Goal: Information Seeking & Learning: Learn about a topic

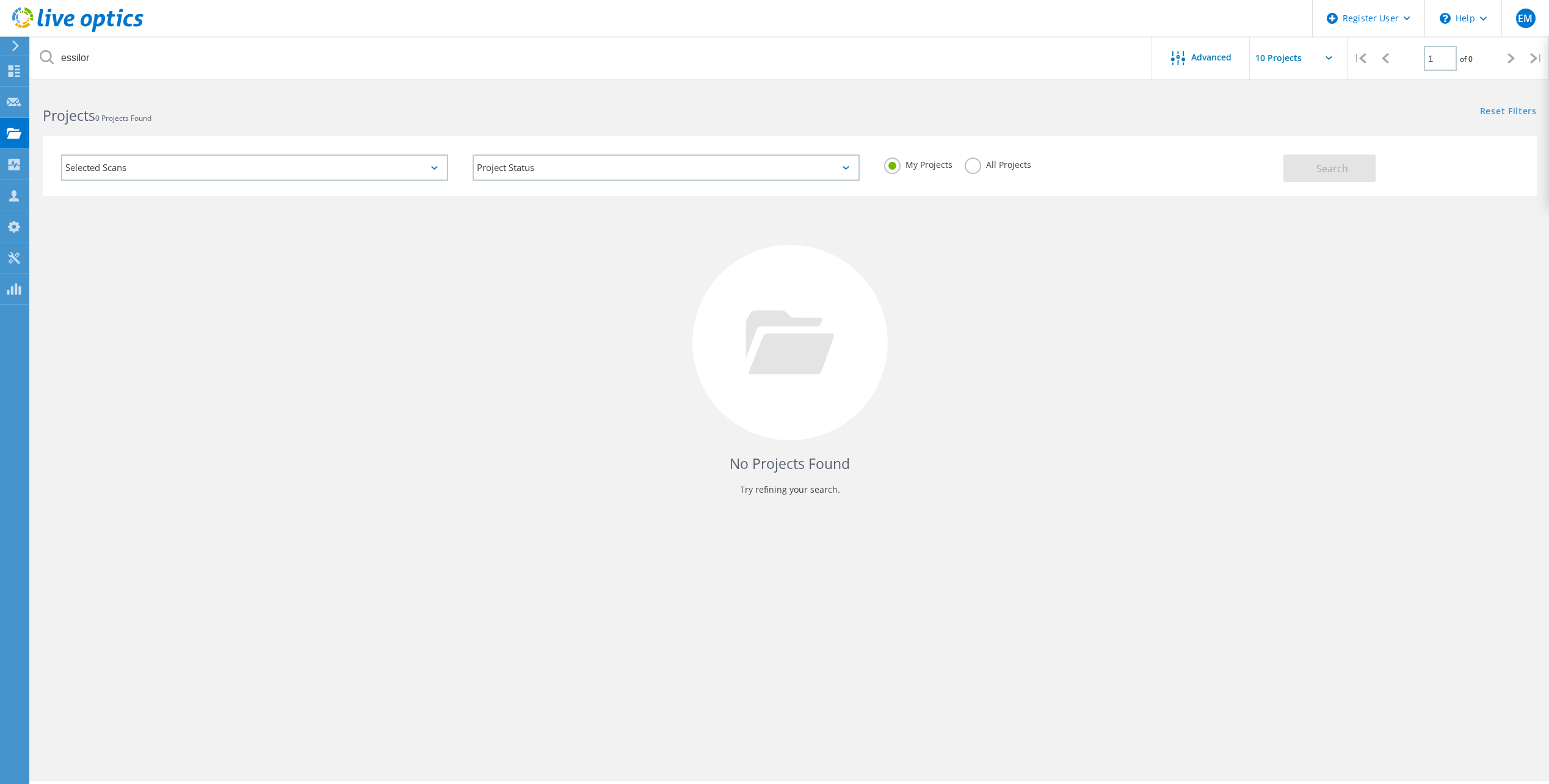
click at [972, 169] on label "All Projects" at bounding box center [998, 163] width 67 height 12
click at [0, 0] on input "All Projects" at bounding box center [0, 0] width 0 height 0
click at [1325, 174] on span "Search" at bounding box center [1332, 168] width 32 height 14
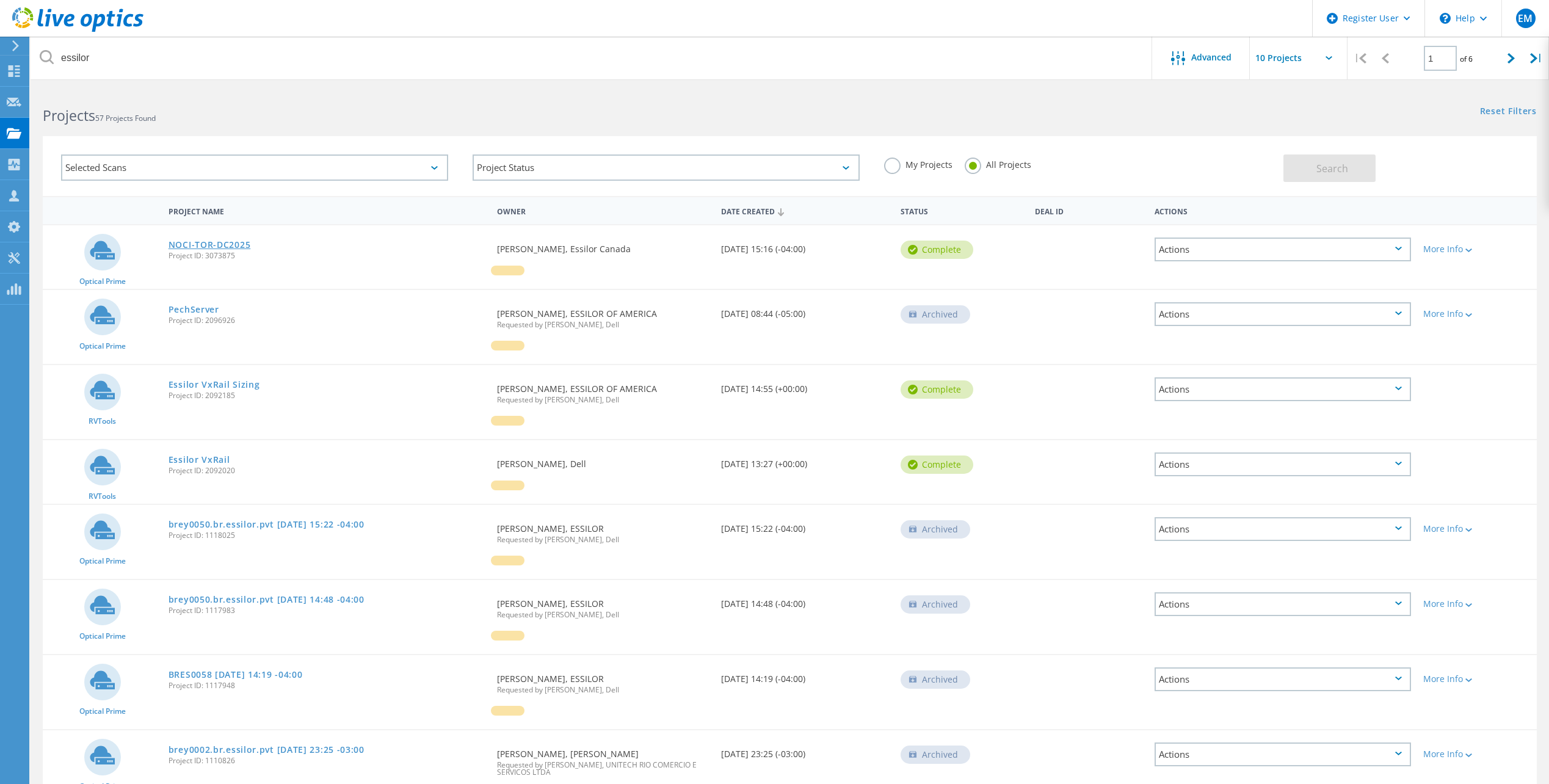
click at [180, 242] on link "NOCI-TOR-DC2025" at bounding box center [209, 244] width 82 height 9
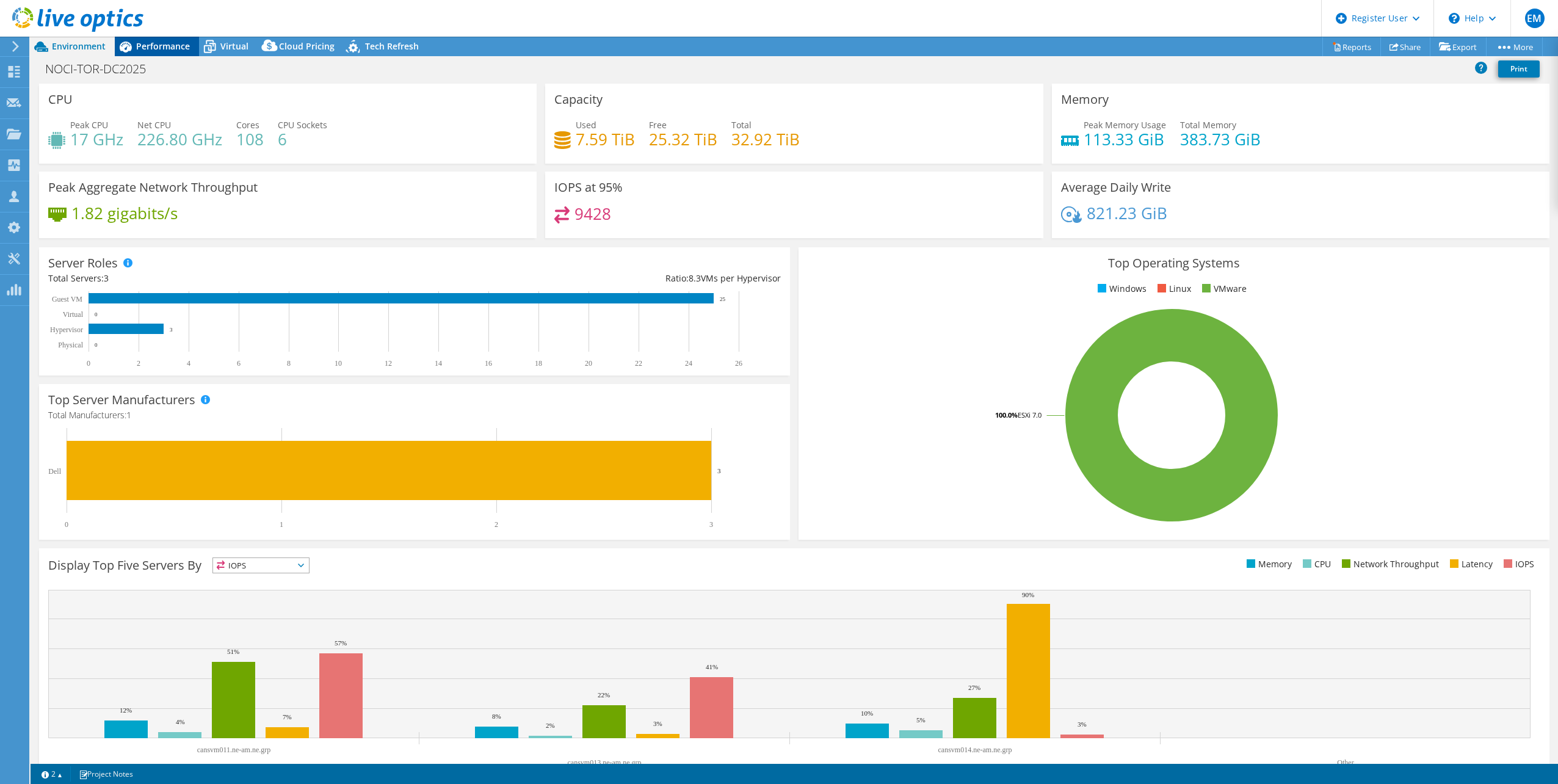
click at [162, 44] on span "Performance" at bounding box center [163, 45] width 54 height 12
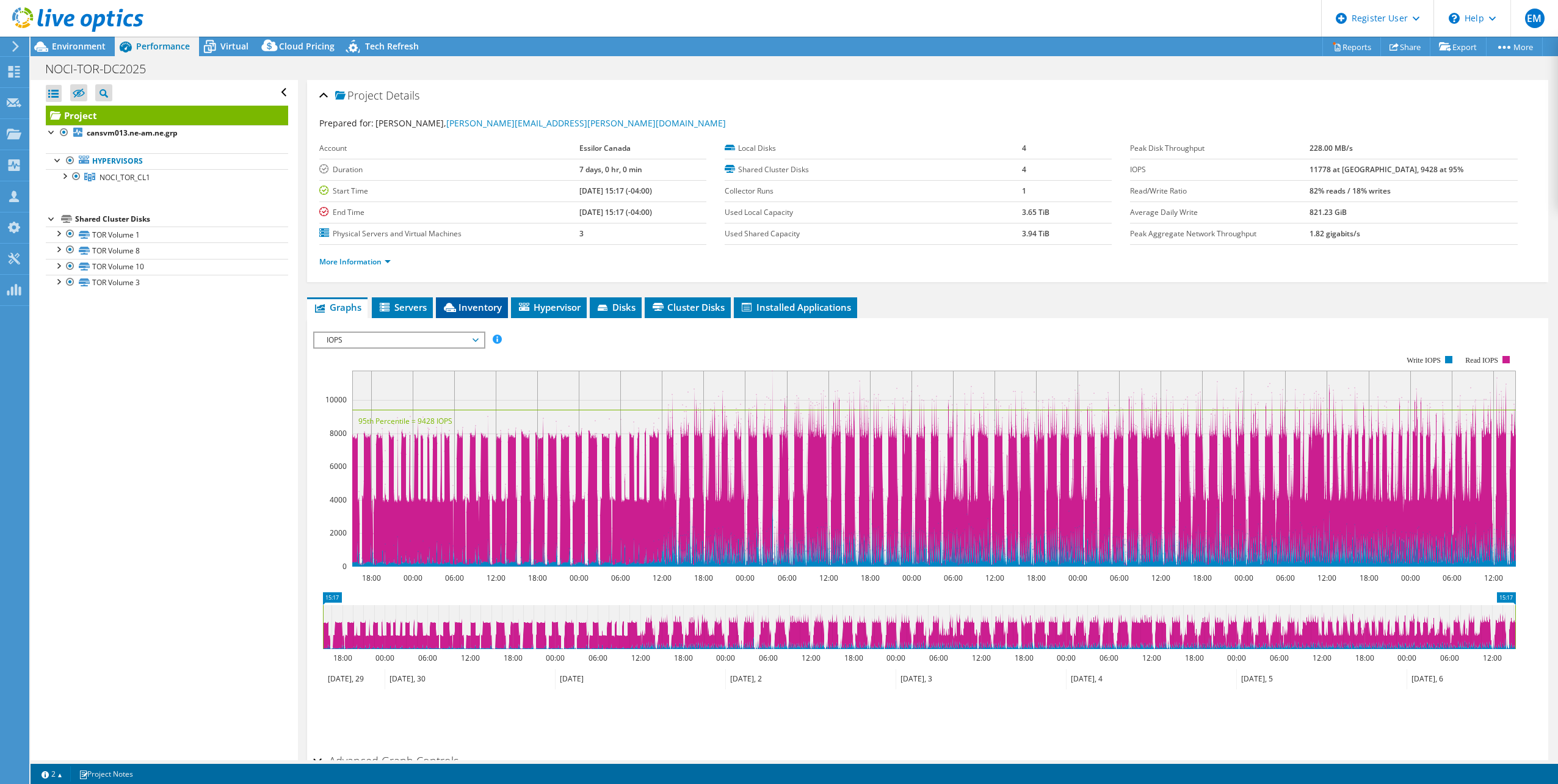
click at [485, 303] on span "Inventory" at bounding box center [472, 307] width 60 height 12
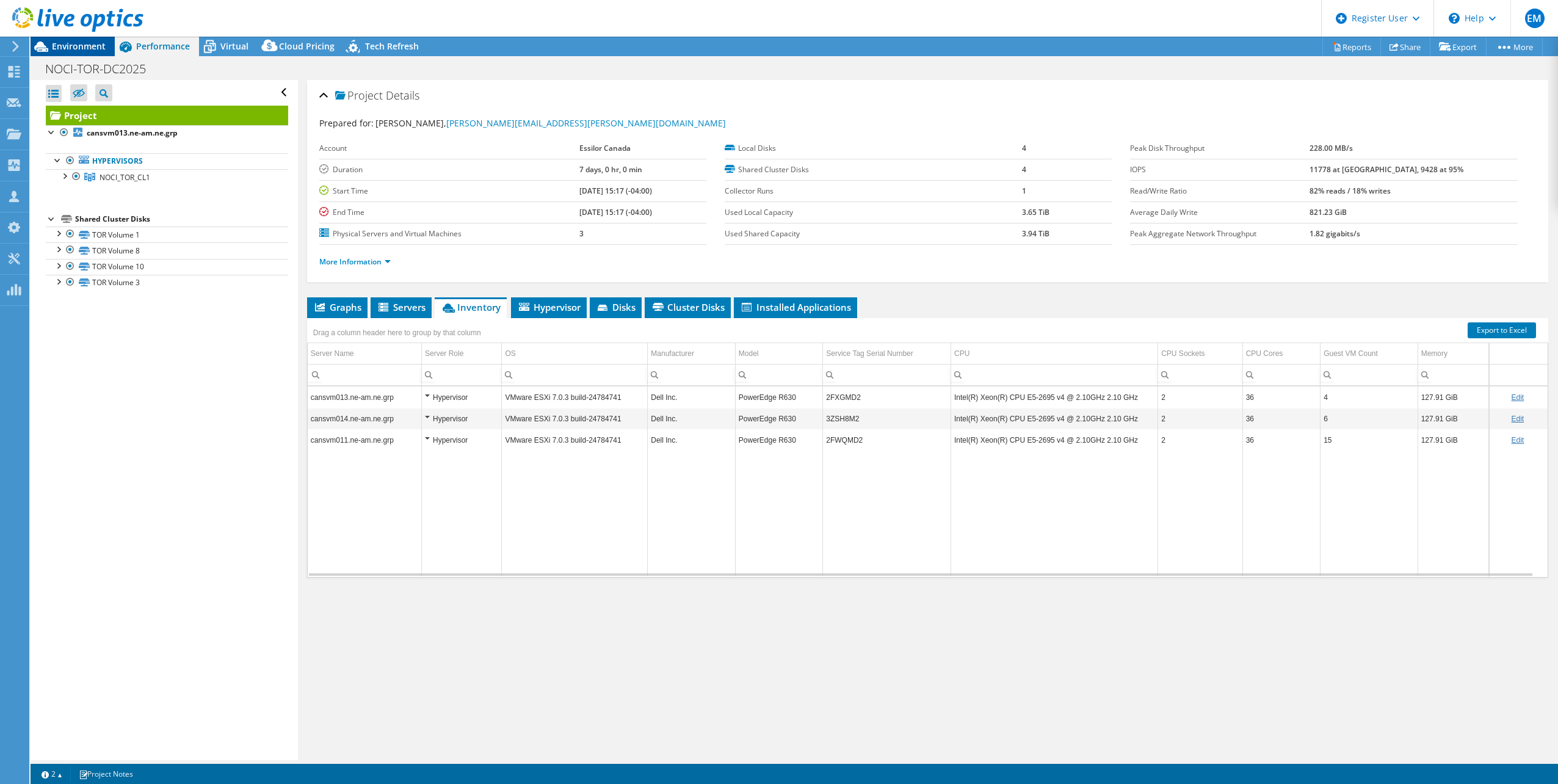
click at [73, 45] on span "Environment" at bounding box center [78, 45] width 54 height 12
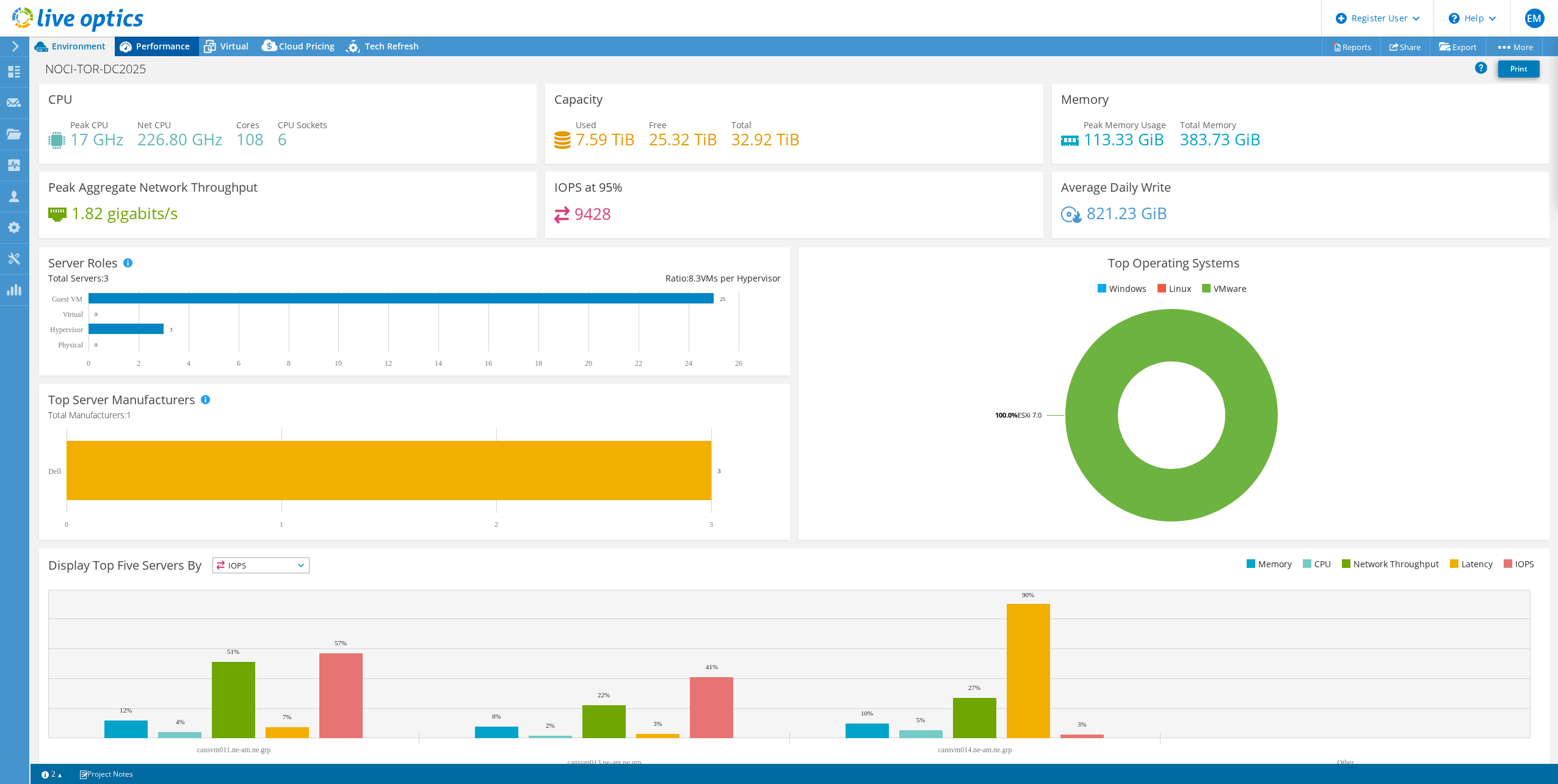
click at [166, 41] on span "Performance" at bounding box center [163, 45] width 54 height 12
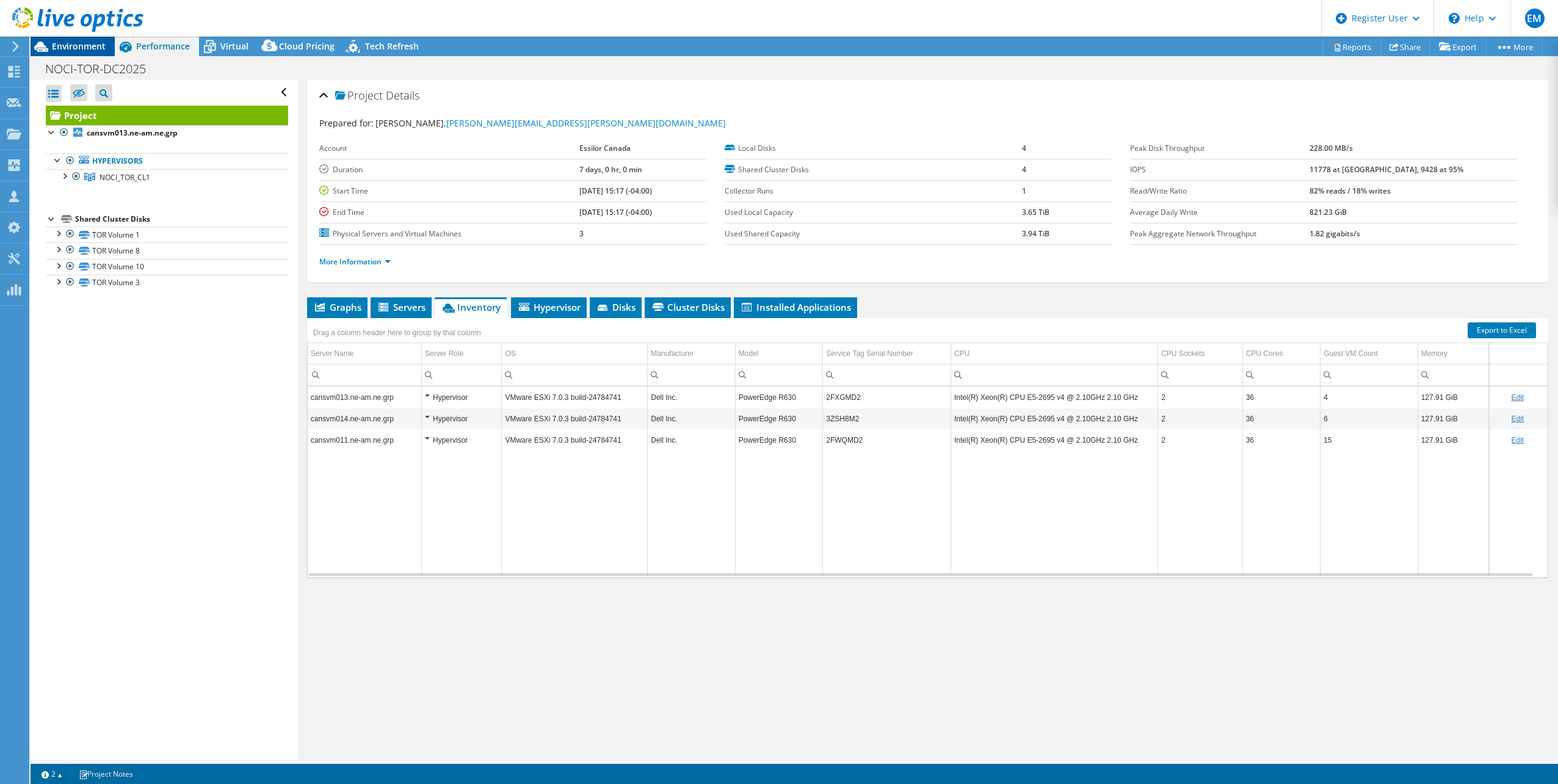
click at [87, 47] on span "Environment" at bounding box center [78, 45] width 54 height 12
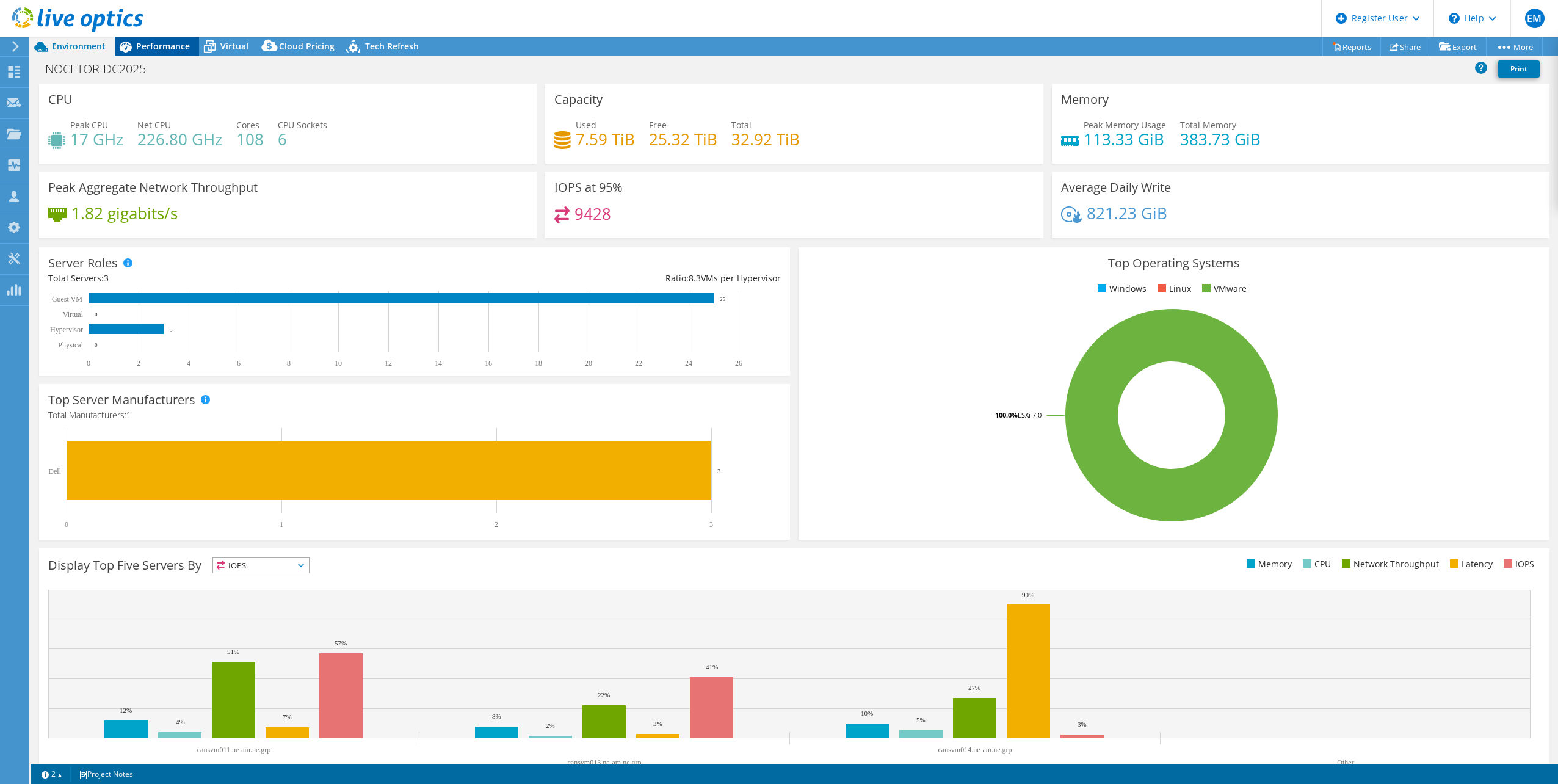
click at [156, 52] on div "Performance" at bounding box center [157, 46] width 84 height 20
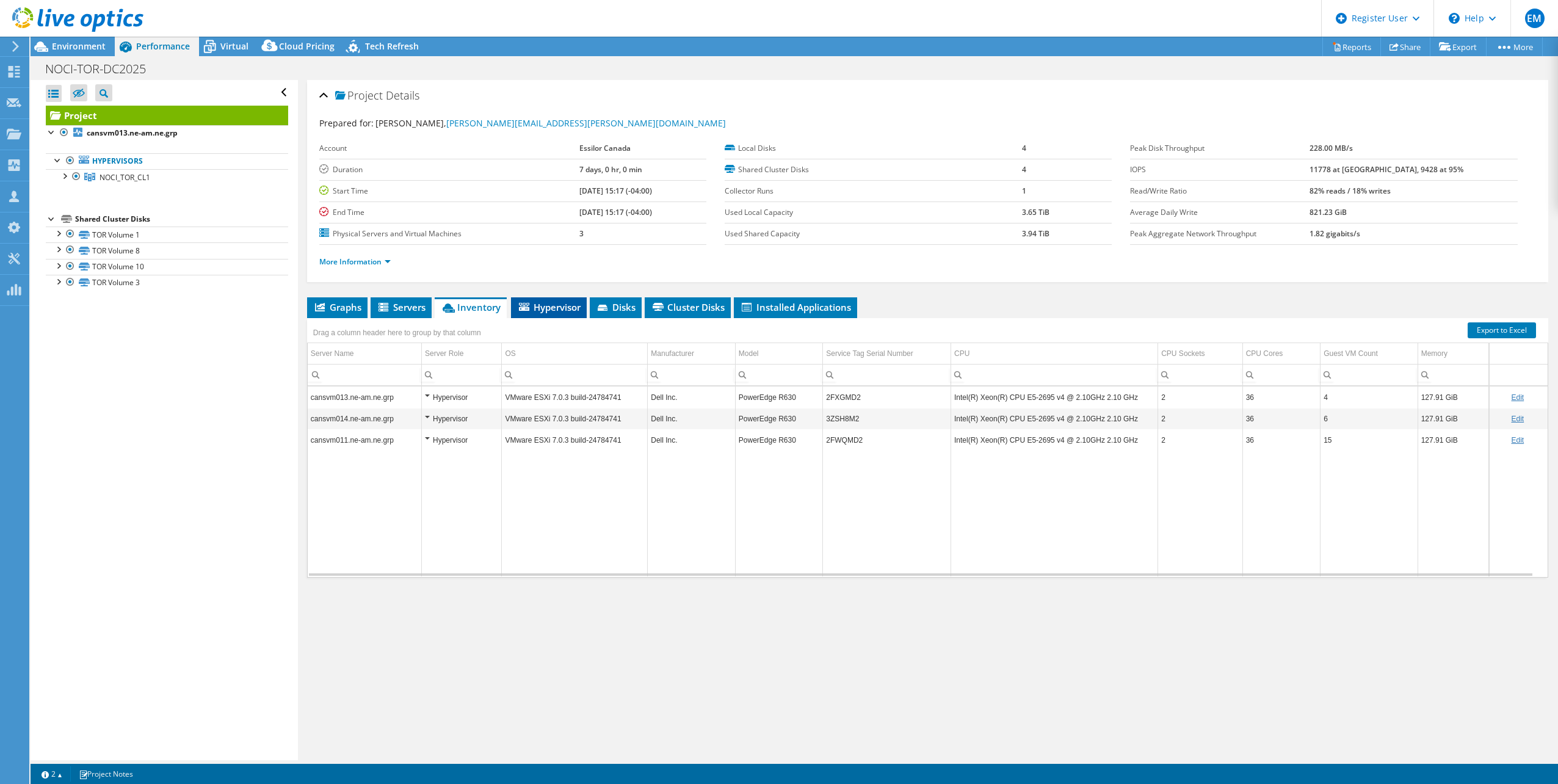
click at [565, 310] on span "Hypervisor" at bounding box center [549, 307] width 64 height 12
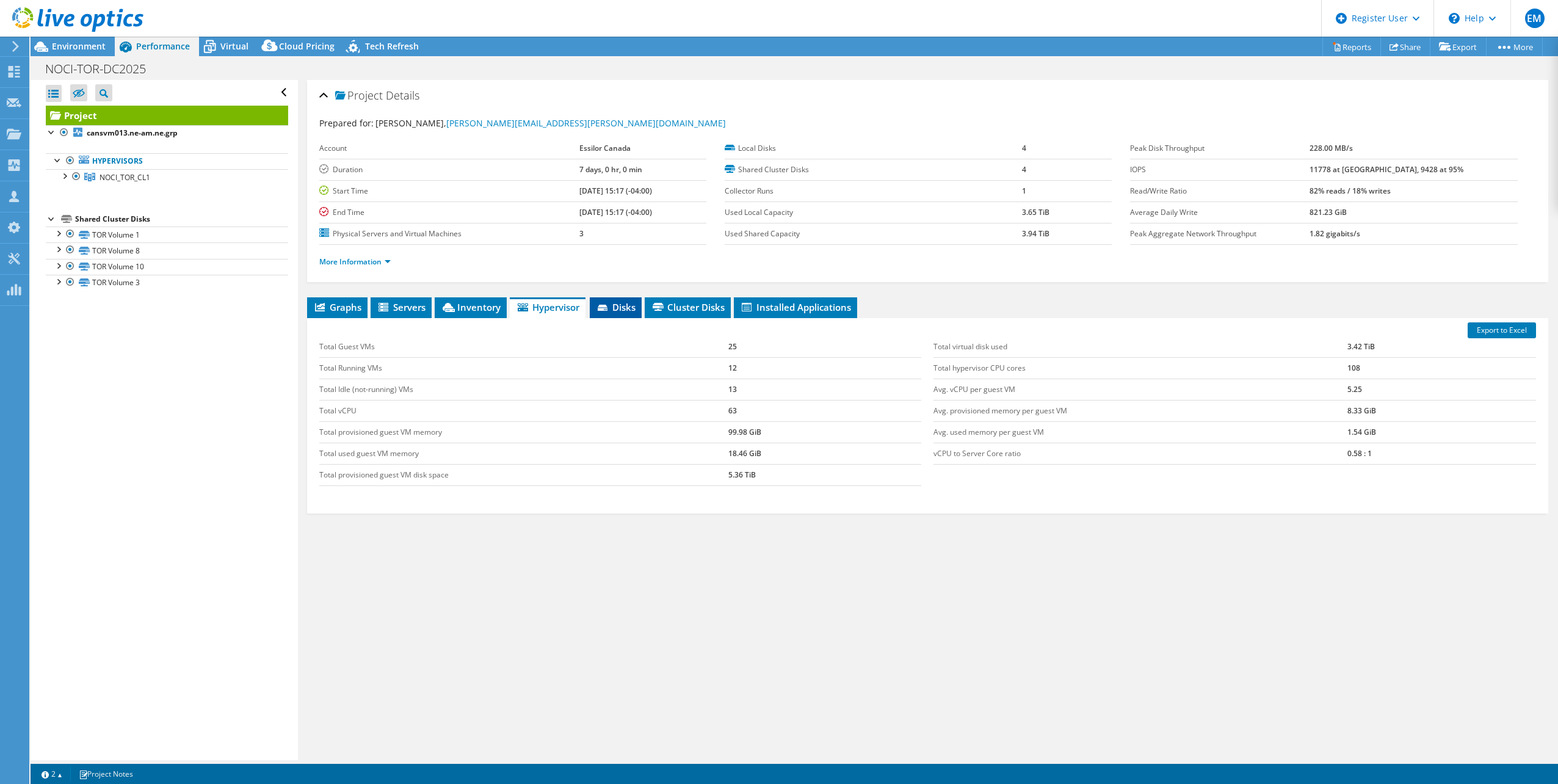
click at [622, 309] on span "Disks" at bounding box center [616, 307] width 39 height 12
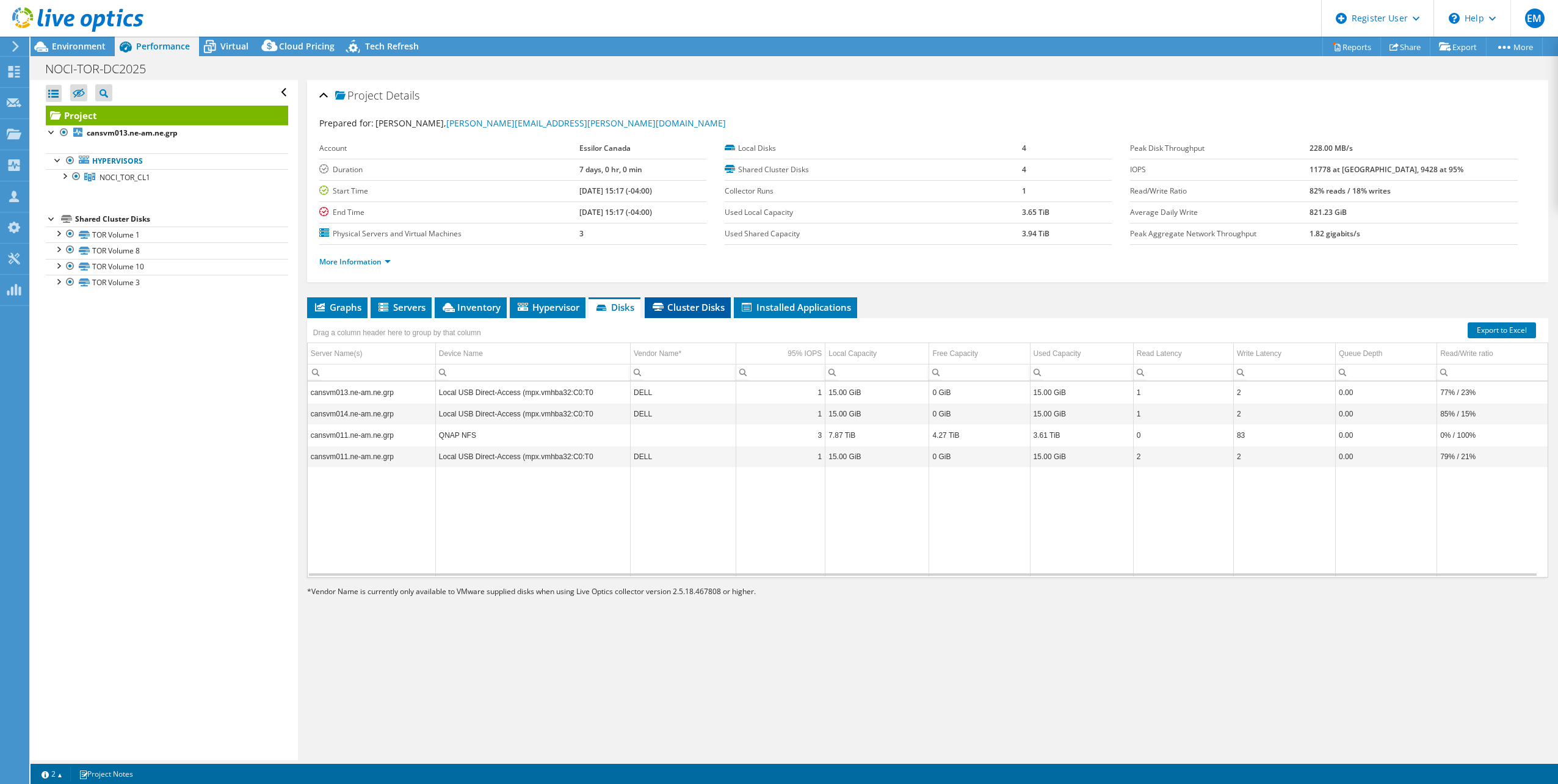
click at [667, 309] on span "Cluster Disks" at bounding box center [688, 307] width 74 height 12
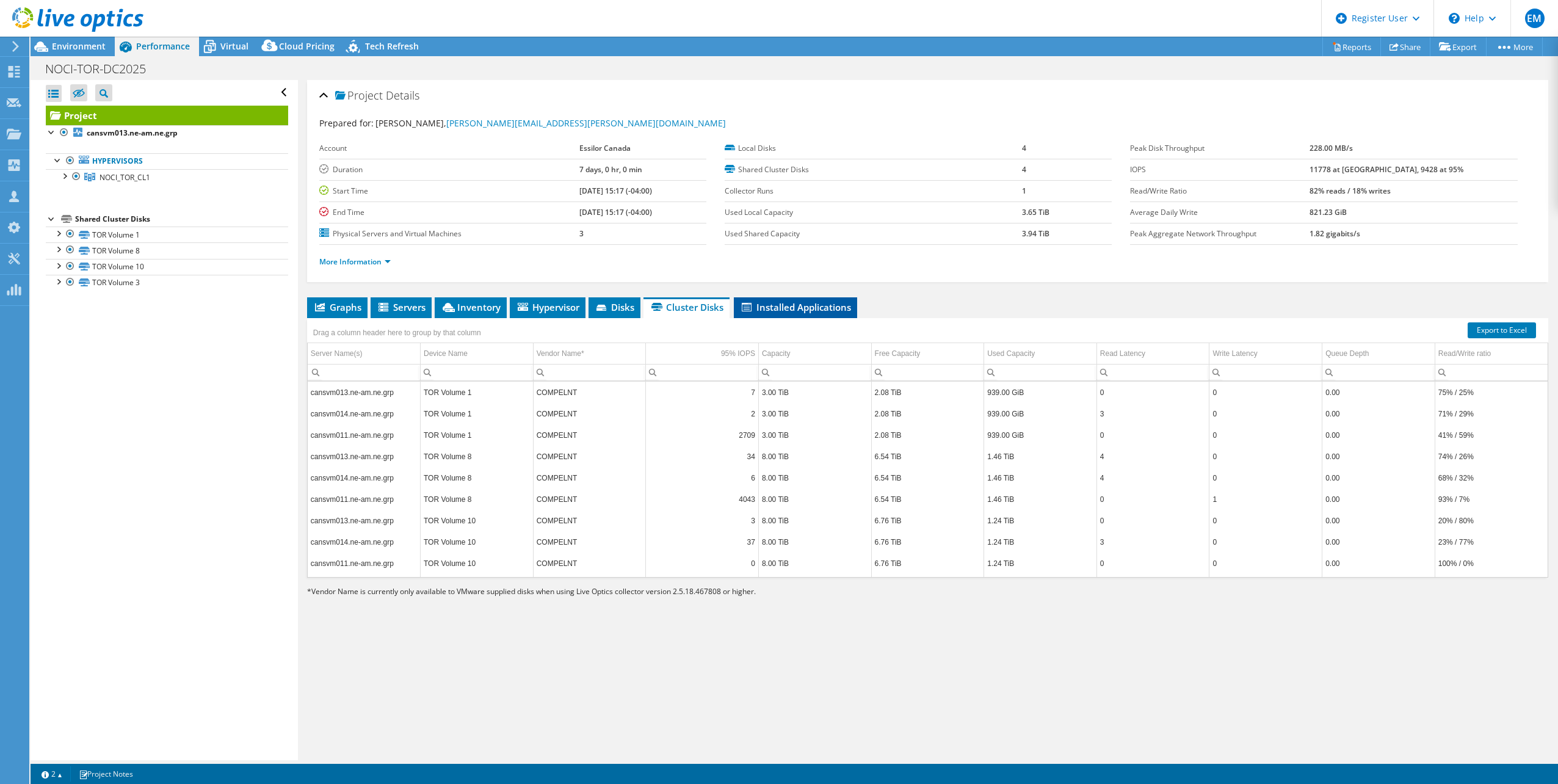
click at [791, 310] on span "Installed Applications" at bounding box center [796, 307] width 111 height 12
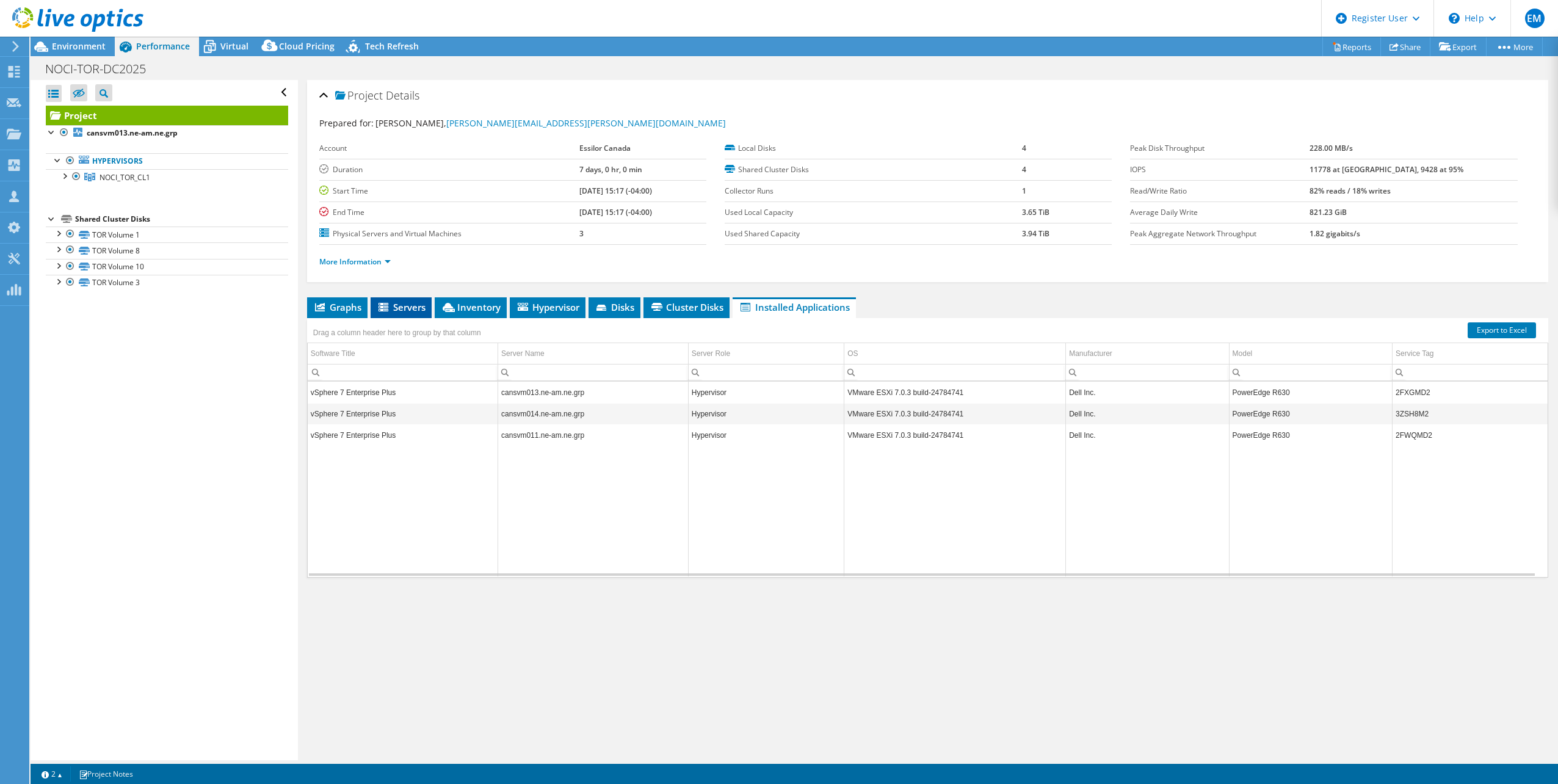
click at [407, 308] on span "Servers" at bounding box center [401, 307] width 49 height 12
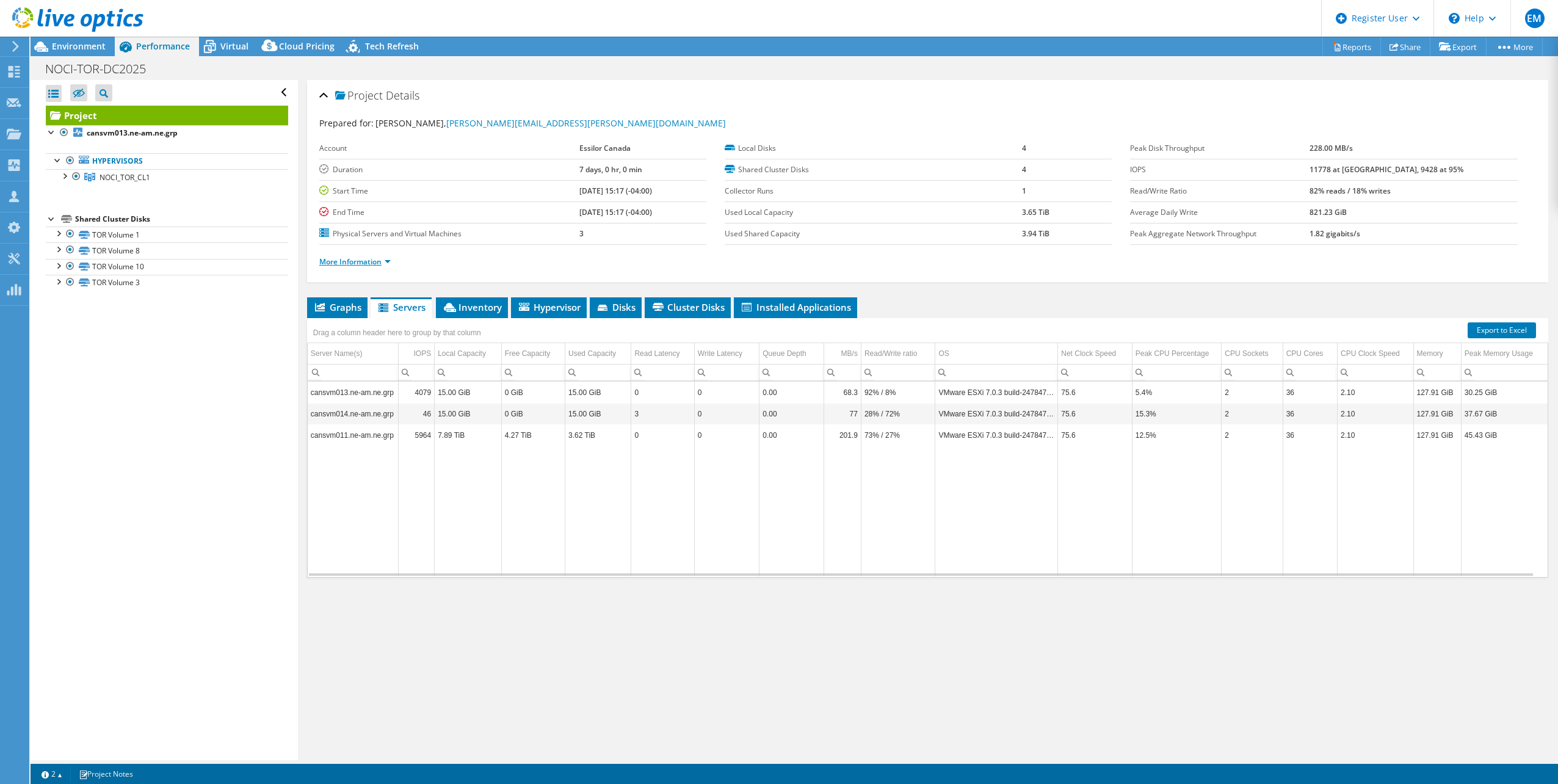
click at [386, 264] on link "More Information" at bounding box center [354, 261] width 71 height 10
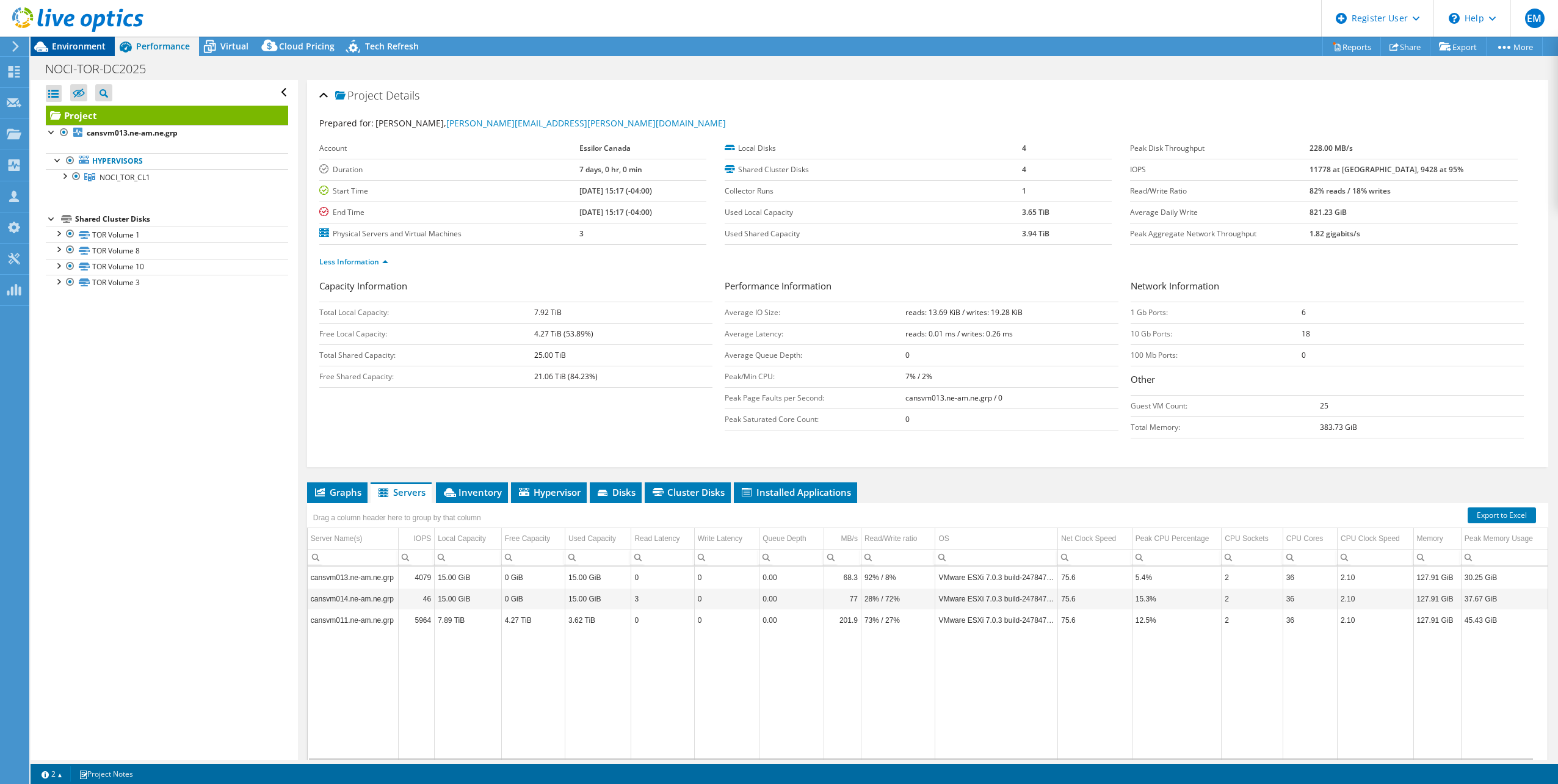
click at [64, 44] on span "Environment" at bounding box center [78, 45] width 54 height 12
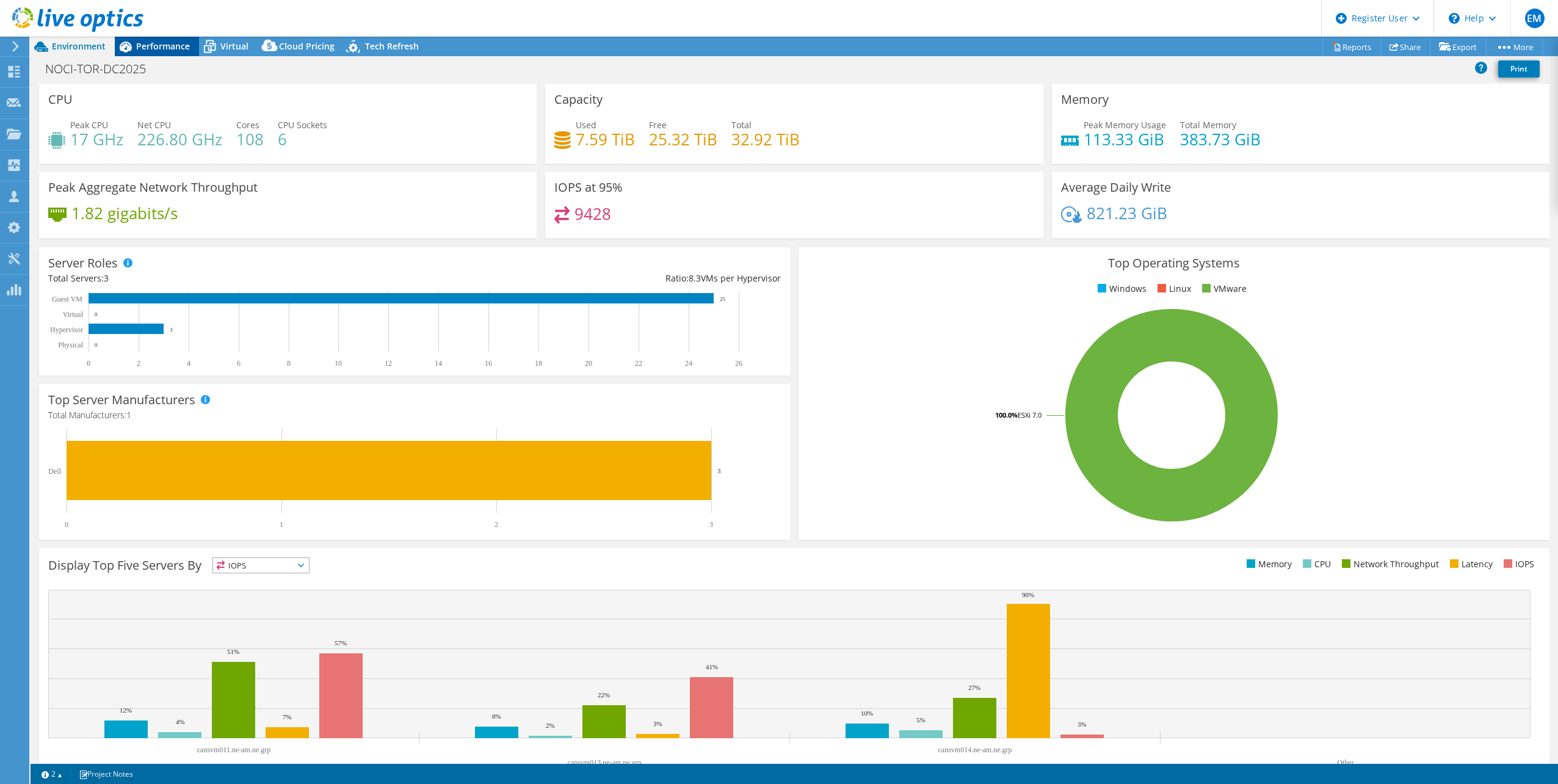
click at [155, 50] on span "Performance" at bounding box center [163, 45] width 54 height 12
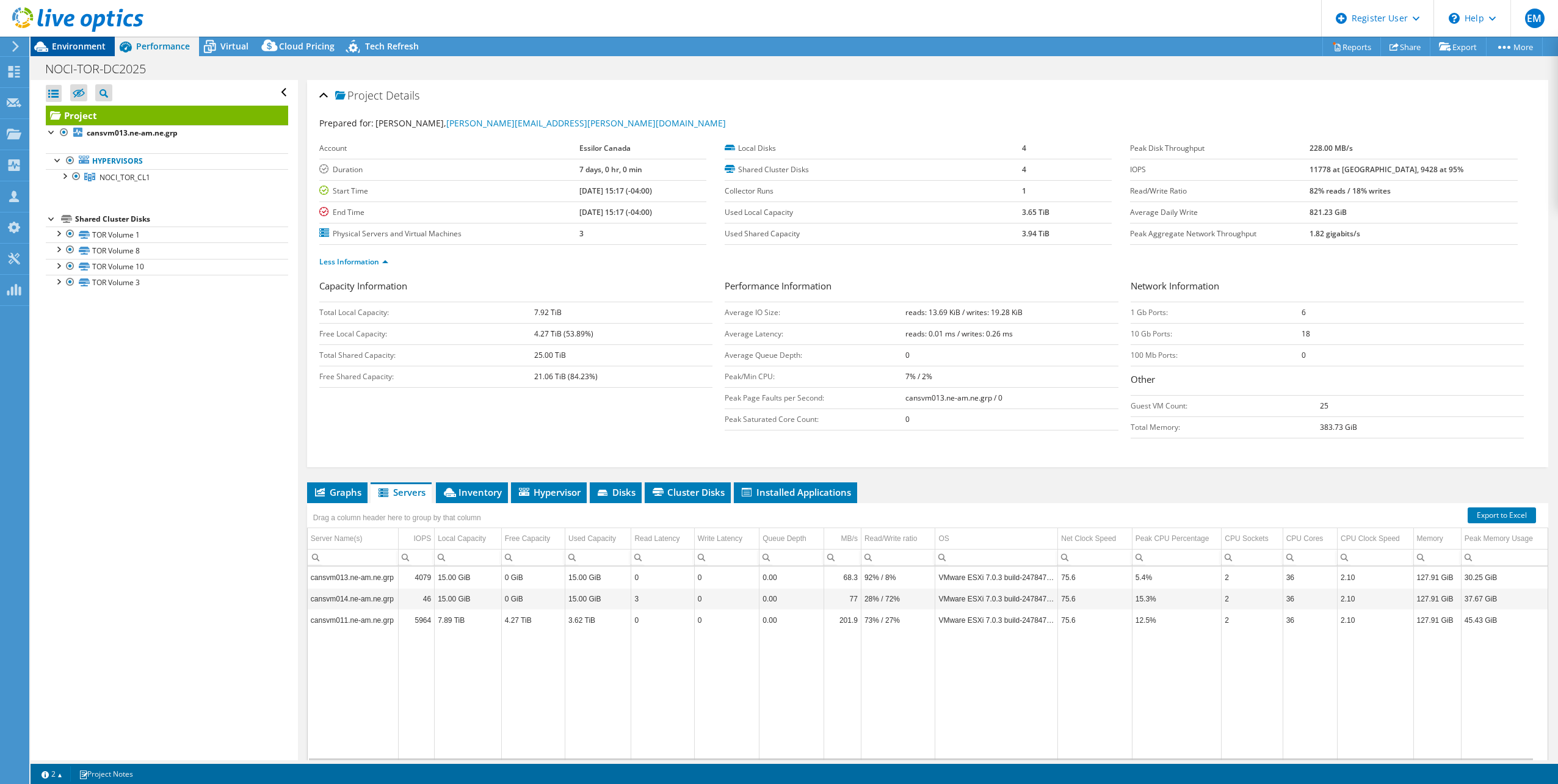
click at [85, 48] on span "Environment" at bounding box center [78, 45] width 54 height 12
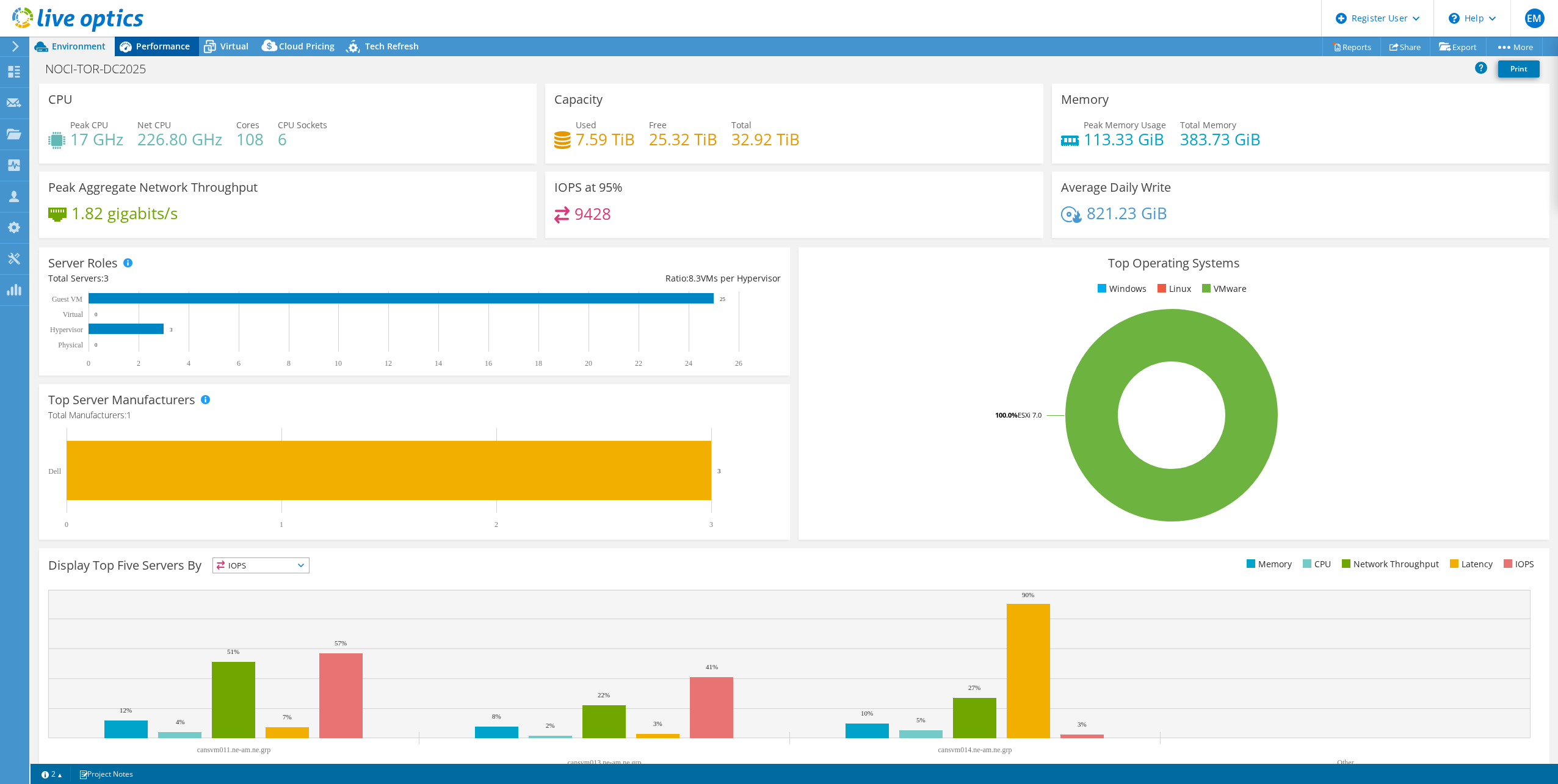
click at [150, 44] on span "Performance" at bounding box center [163, 45] width 54 height 12
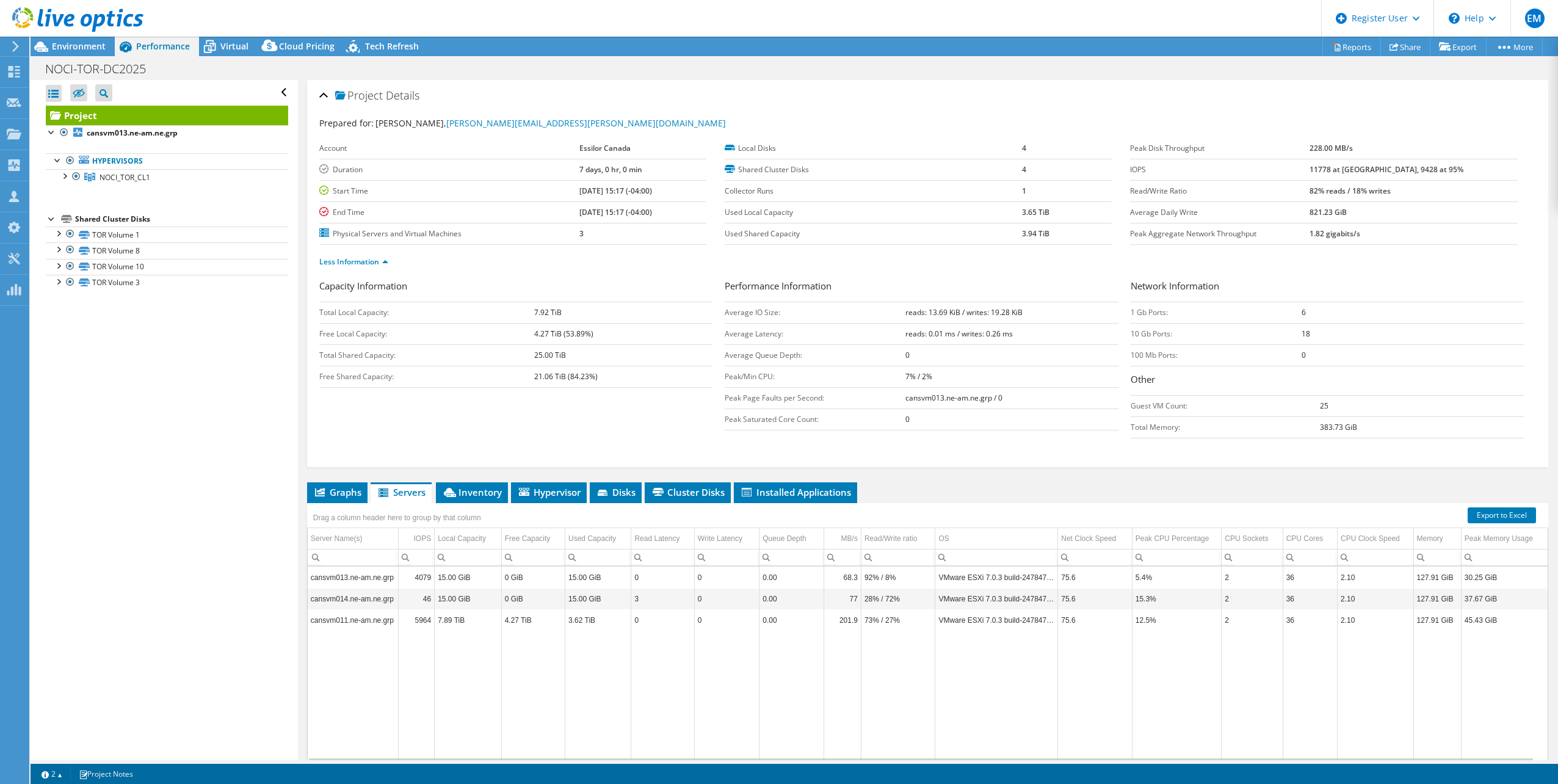
click at [331, 421] on div "Capacity Information Total Local Capacity: 7.92 TiB Free Local Capacity: 4.27 T…" at bounding box center [927, 362] width 1217 height 166
click at [79, 41] on span "Environment" at bounding box center [78, 45] width 54 height 12
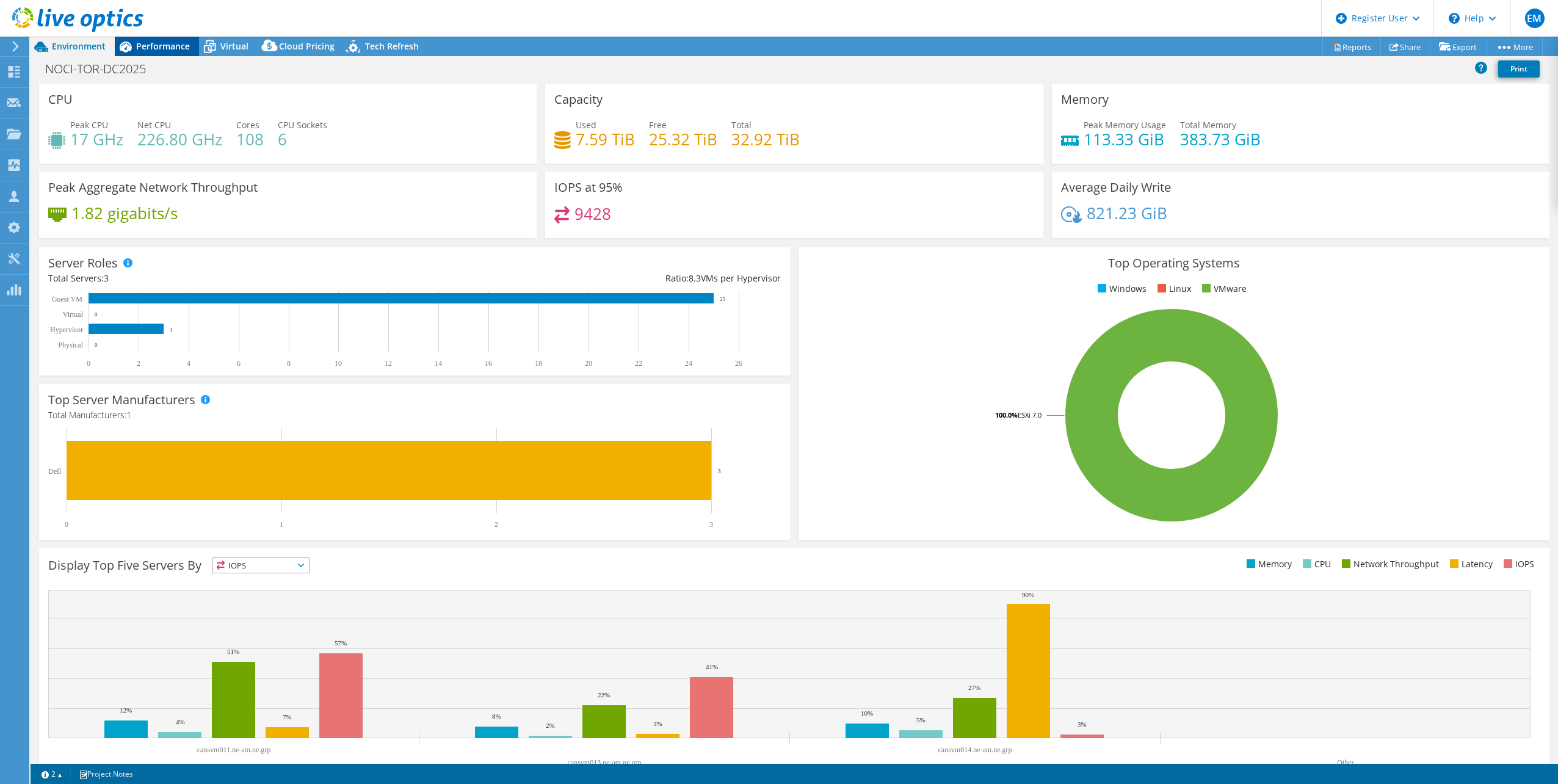
click at [166, 52] on div "Performance" at bounding box center [157, 46] width 84 height 20
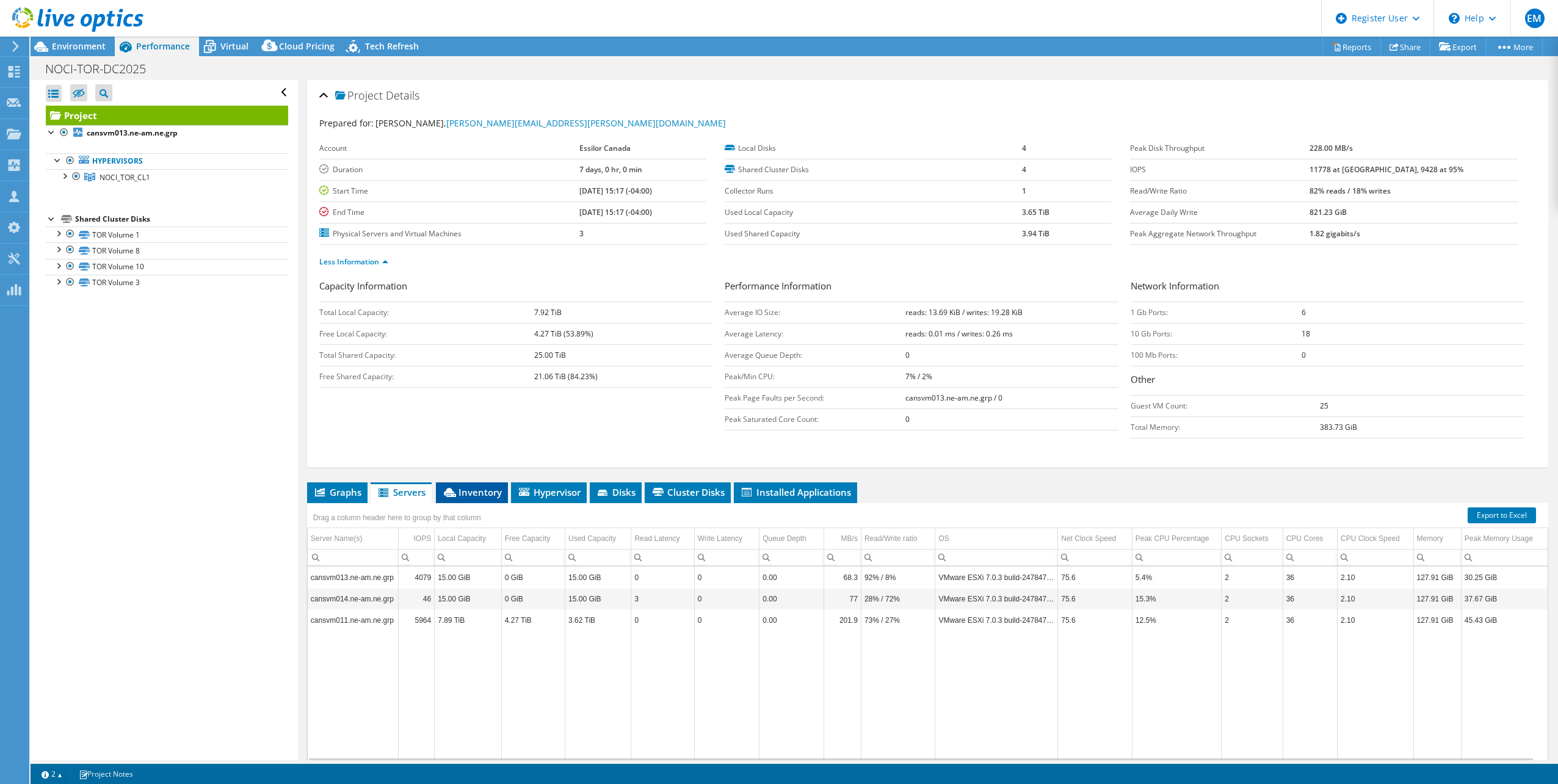
click at [487, 493] on span "Inventory" at bounding box center [472, 492] width 60 height 12
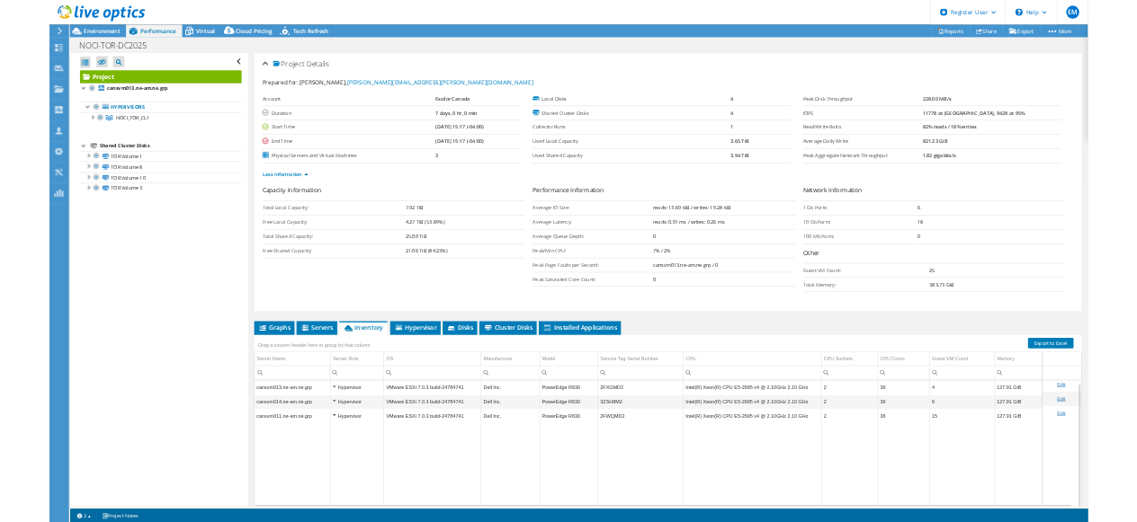
scroll to position [72, 0]
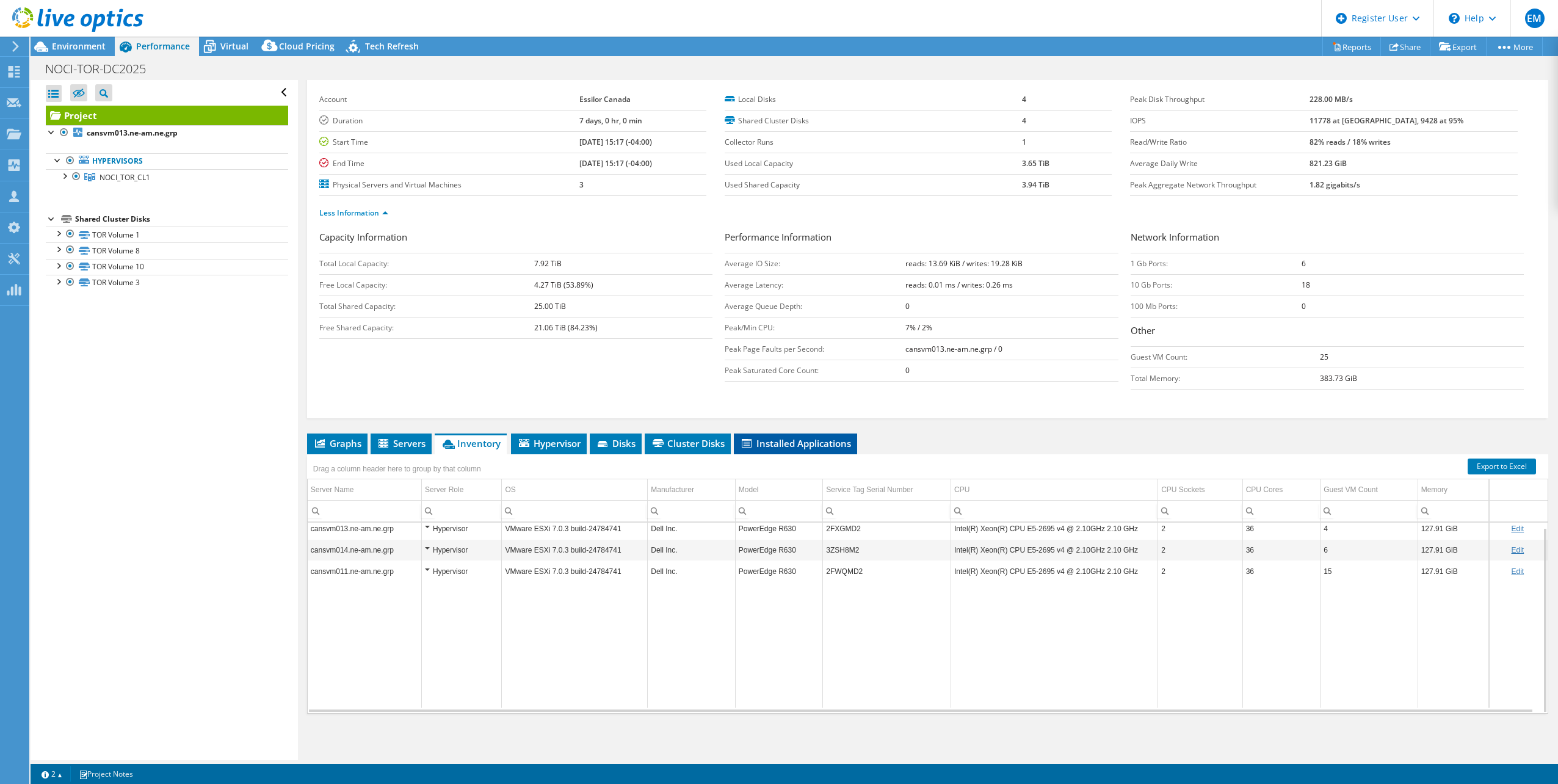
click at [783, 444] on span "Installed Applications" at bounding box center [796, 443] width 111 height 12
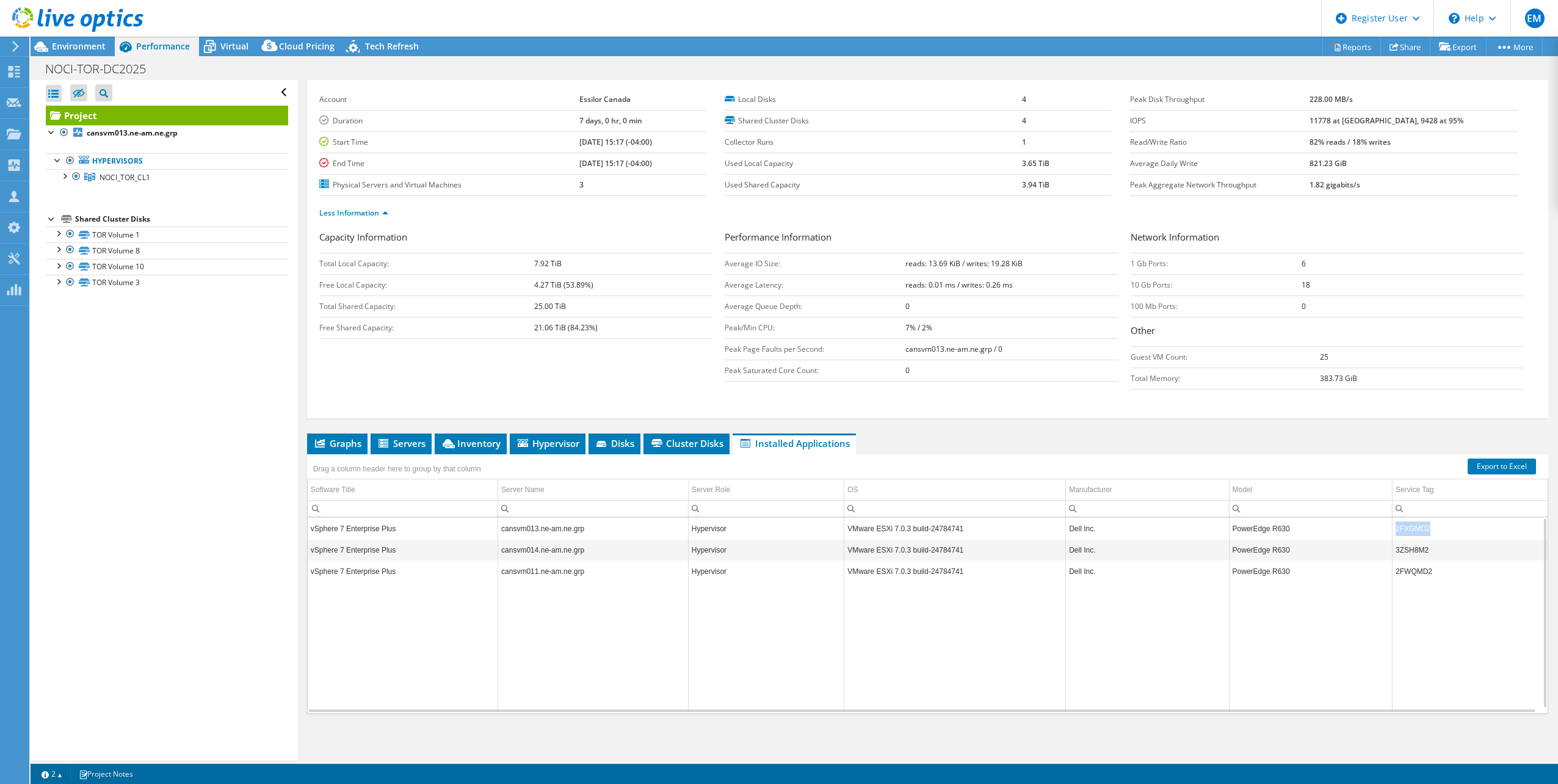
drag, startPoint x: 1434, startPoint y: 527, endPoint x: 1383, endPoint y: 523, distance: 51.2
click at [1383, 523] on tr "vSphere 7 Enterprise Plus cansvm013.ne-am.ne.grp Hypervisor VMware ESXi 7.0.3 b…" at bounding box center [927, 528] width 1240 height 21
copy tr "2FXGMD2"
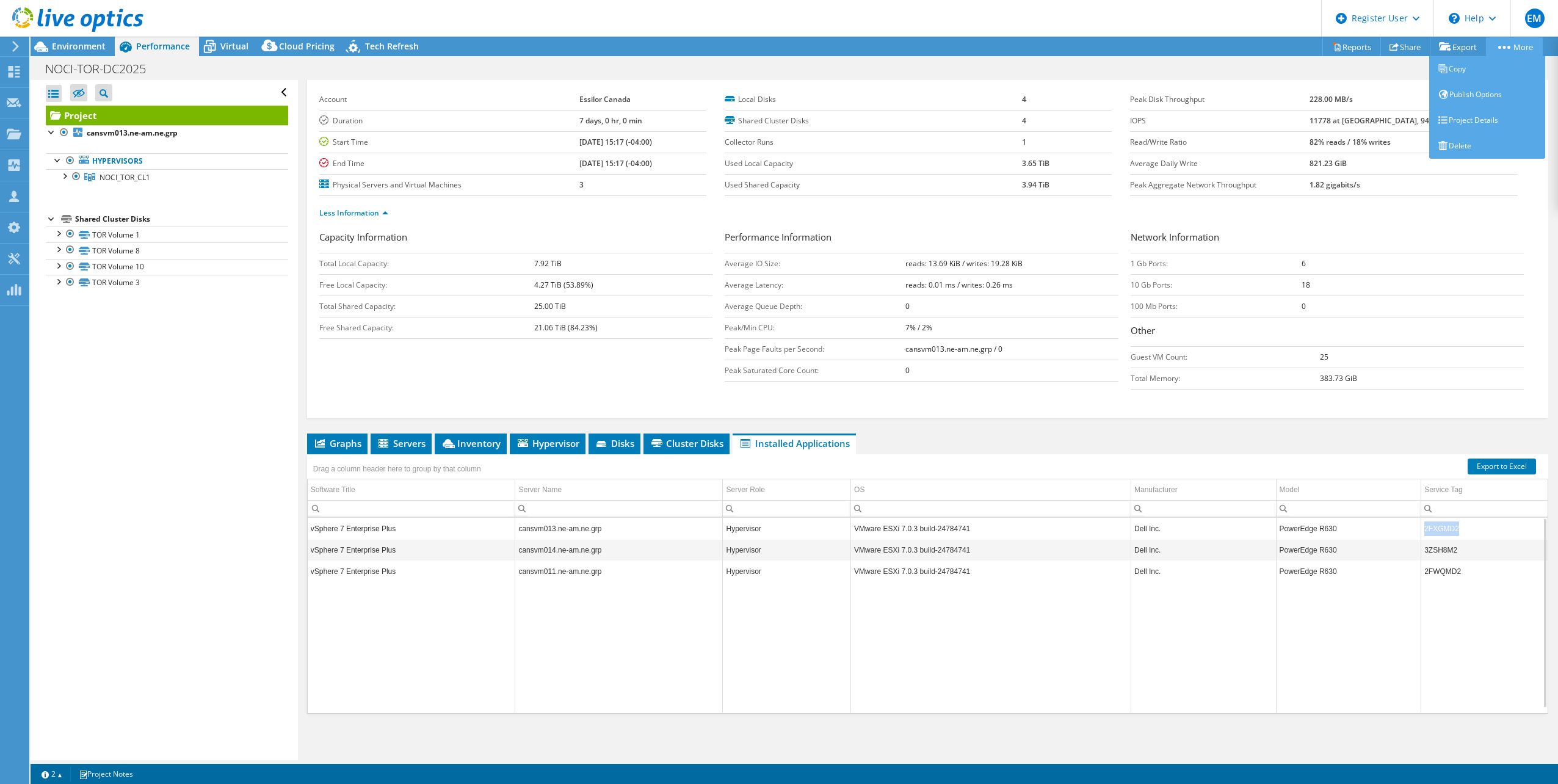
scroll to position [45, 0]
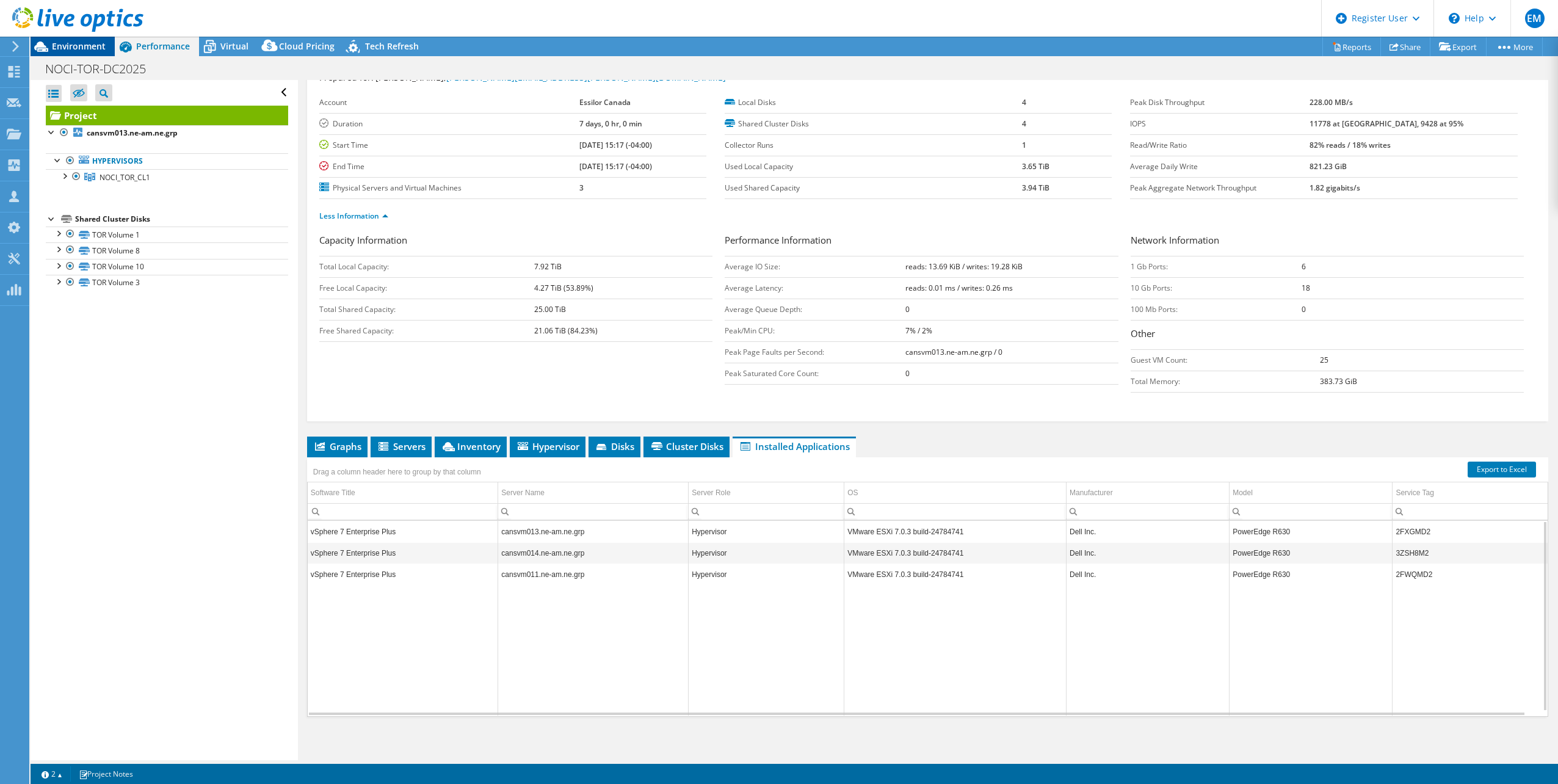
click at [67, 47] on span "Environment" at bounding box center [78, 45] width 54 height 12
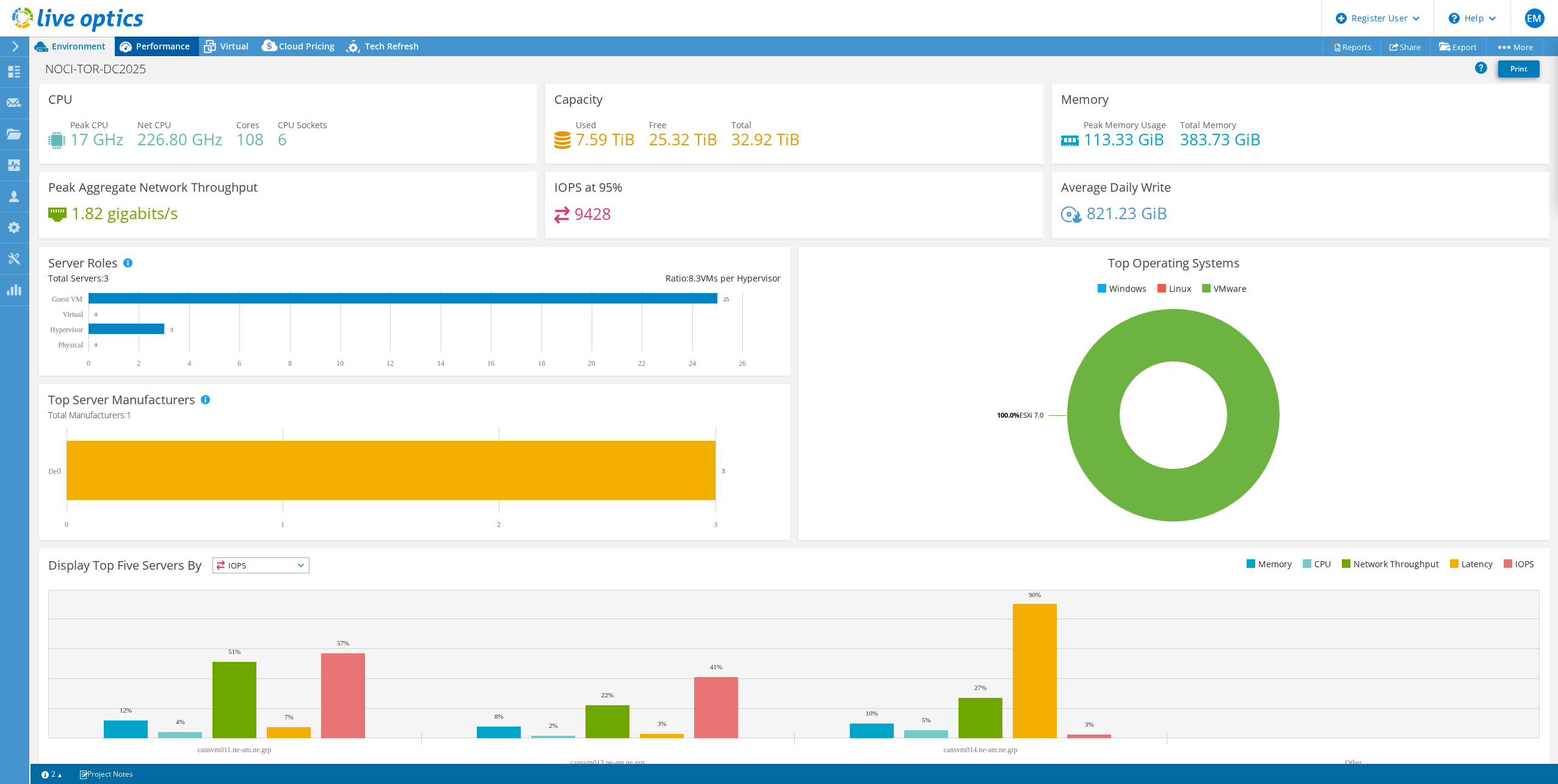
click at [147, 50] on span "Performance" at bounding box center [163, 45] width 54 height 12
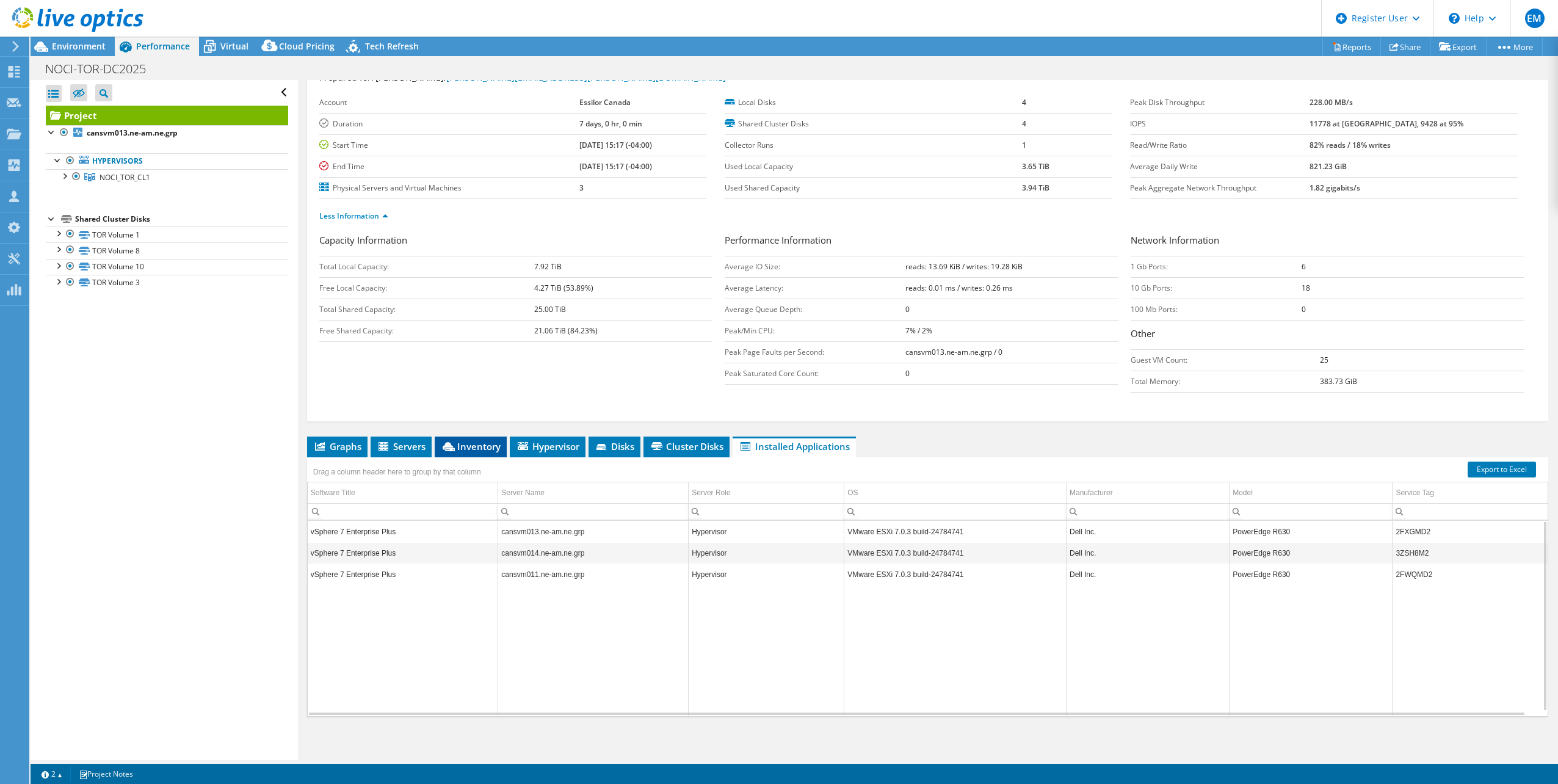
click at [479, 442] on span "Inventory" at bounding box center [470, 446] width 60 height 12
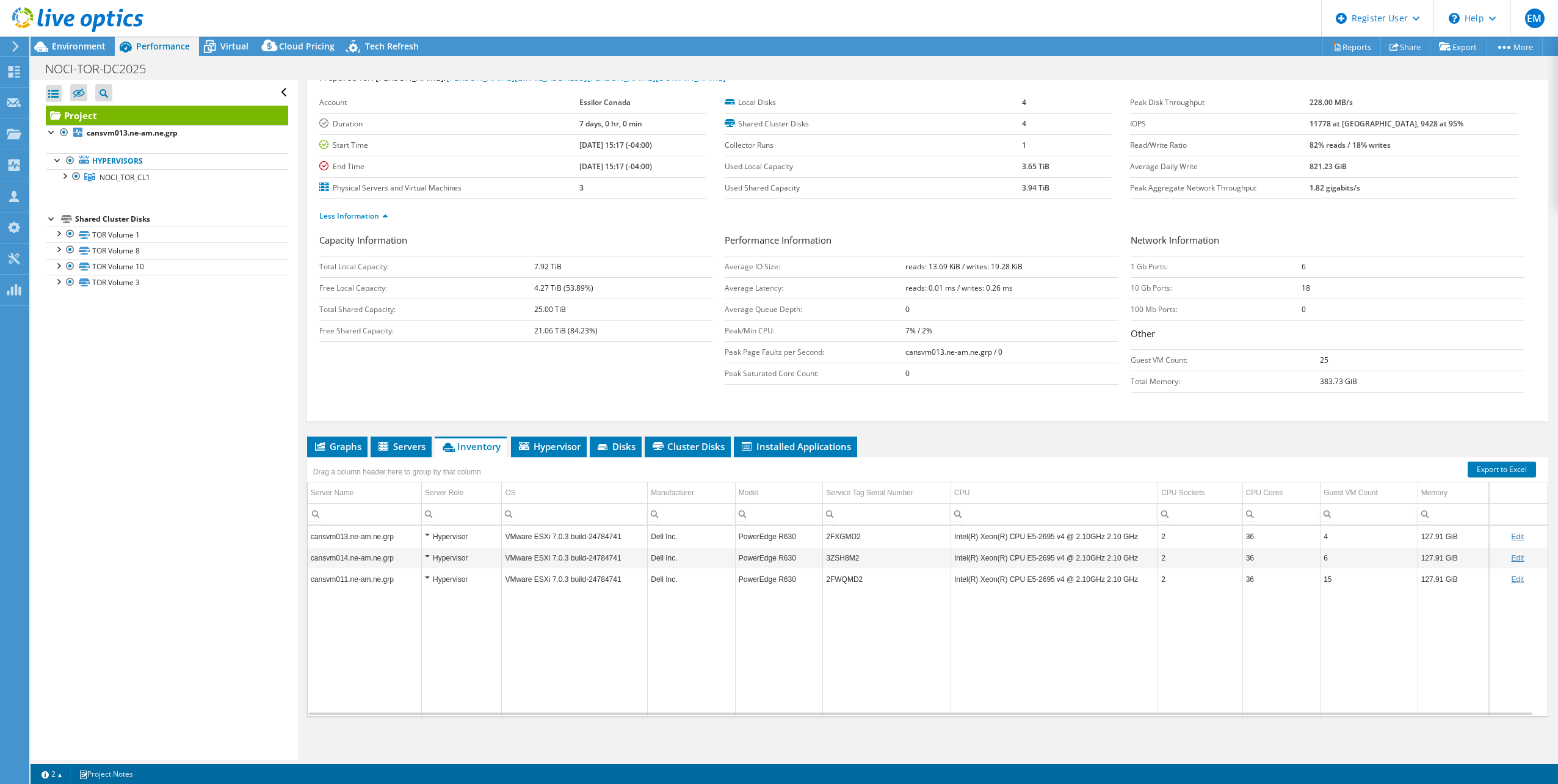
click at [67, 40] on div at bounding box center [71, 20] width 143 height 41
click at [68, 46] on span "Environment" at bounding box center [78, 45] width 54 height 12
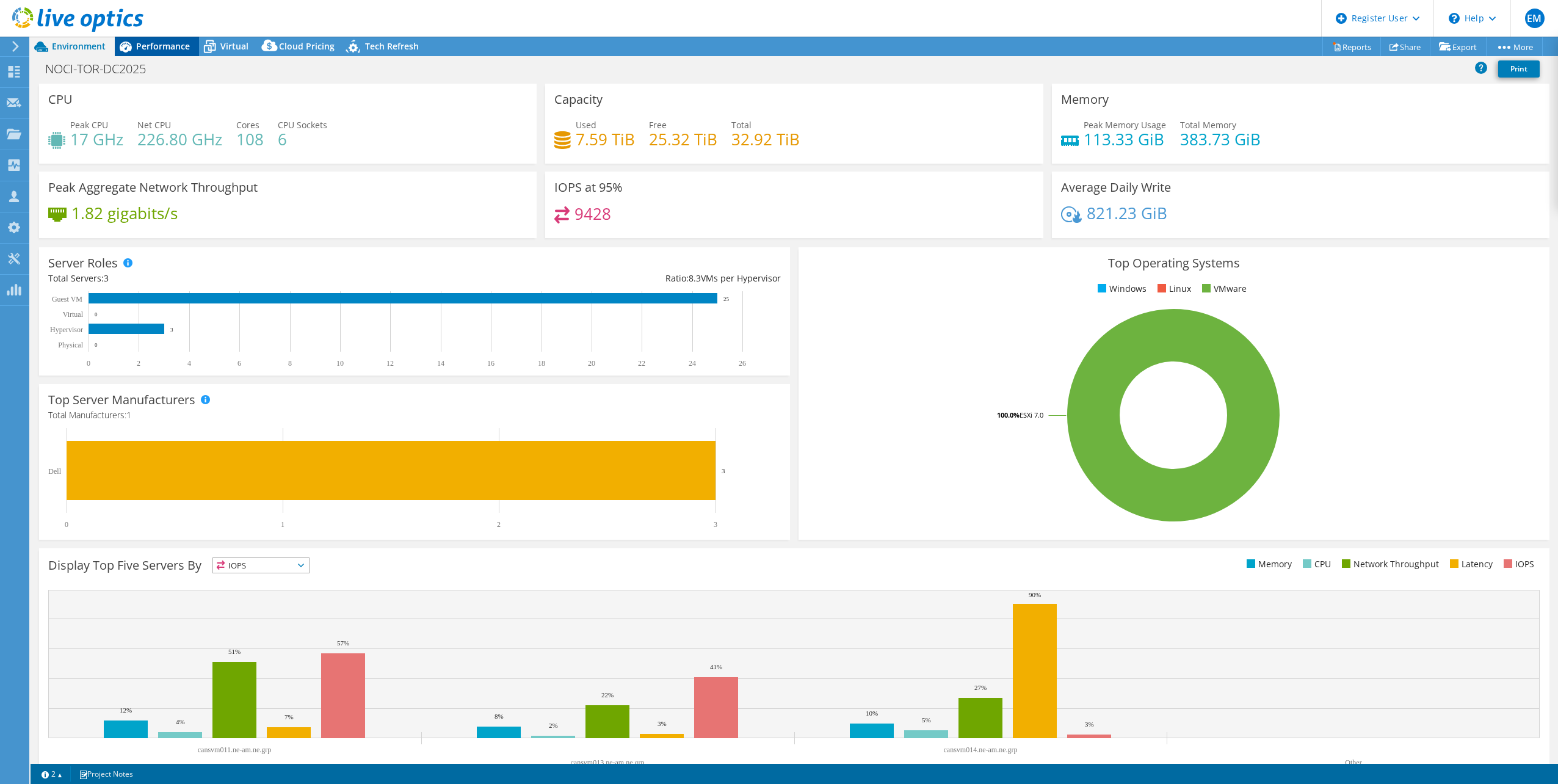
click at [170, 45] on span "Performance" at bounding box center [163, 45] width 54 height 12
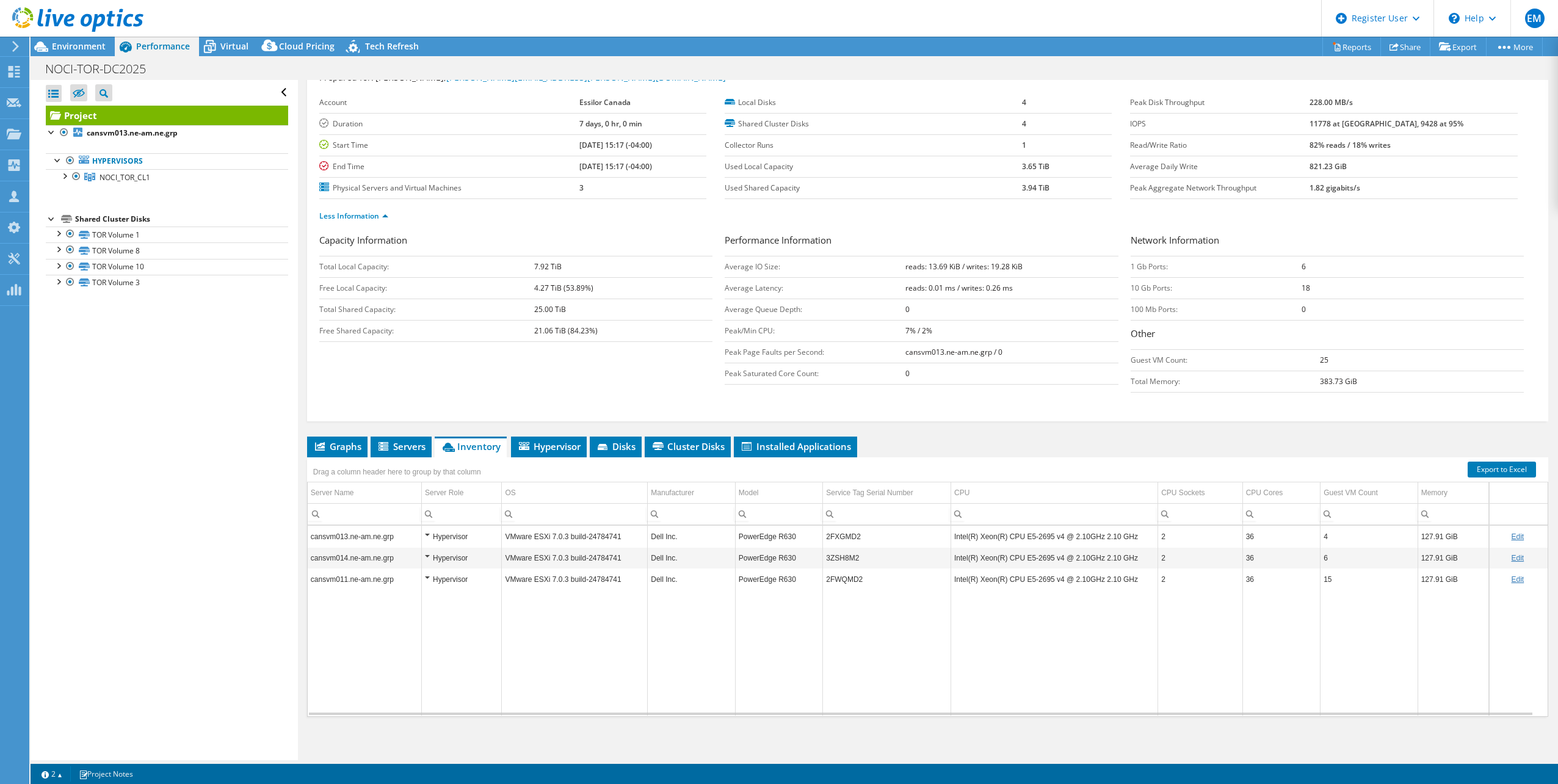
scroll to position [0, 0]
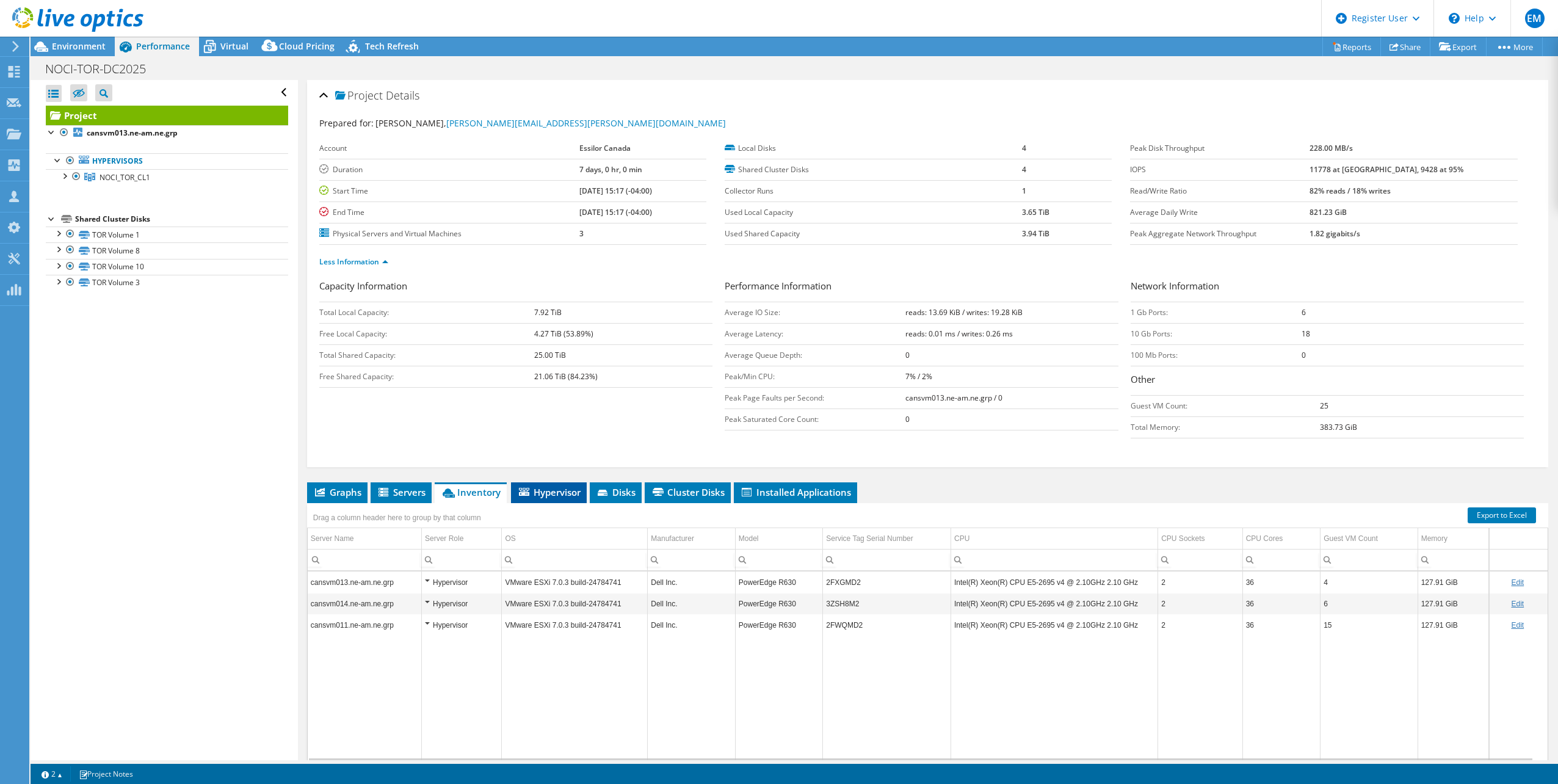
click at [549, 491] on span "Hypervisor" at bounding box center [549, 492] width 64 height 12
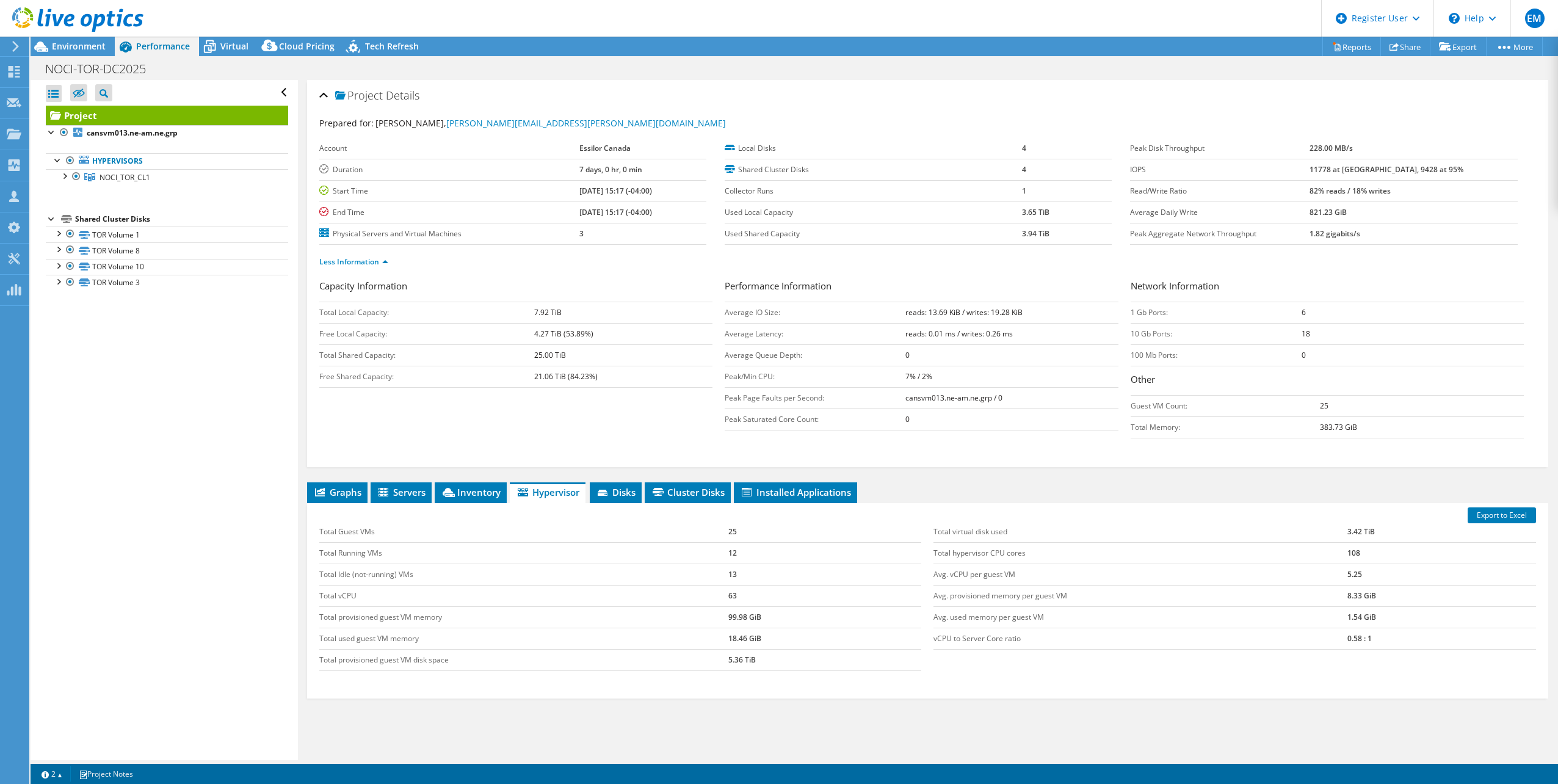
click at [940, 126] on div "Prepared for: Nizar Abdeljabbar, nizar.abdeljabbar@nikonlenswear.com" at bounding box center [927, 124] width 1217 height 14
click at [84, 50] on span "Environment" at bounding box center [78, 45] width 54 height 12
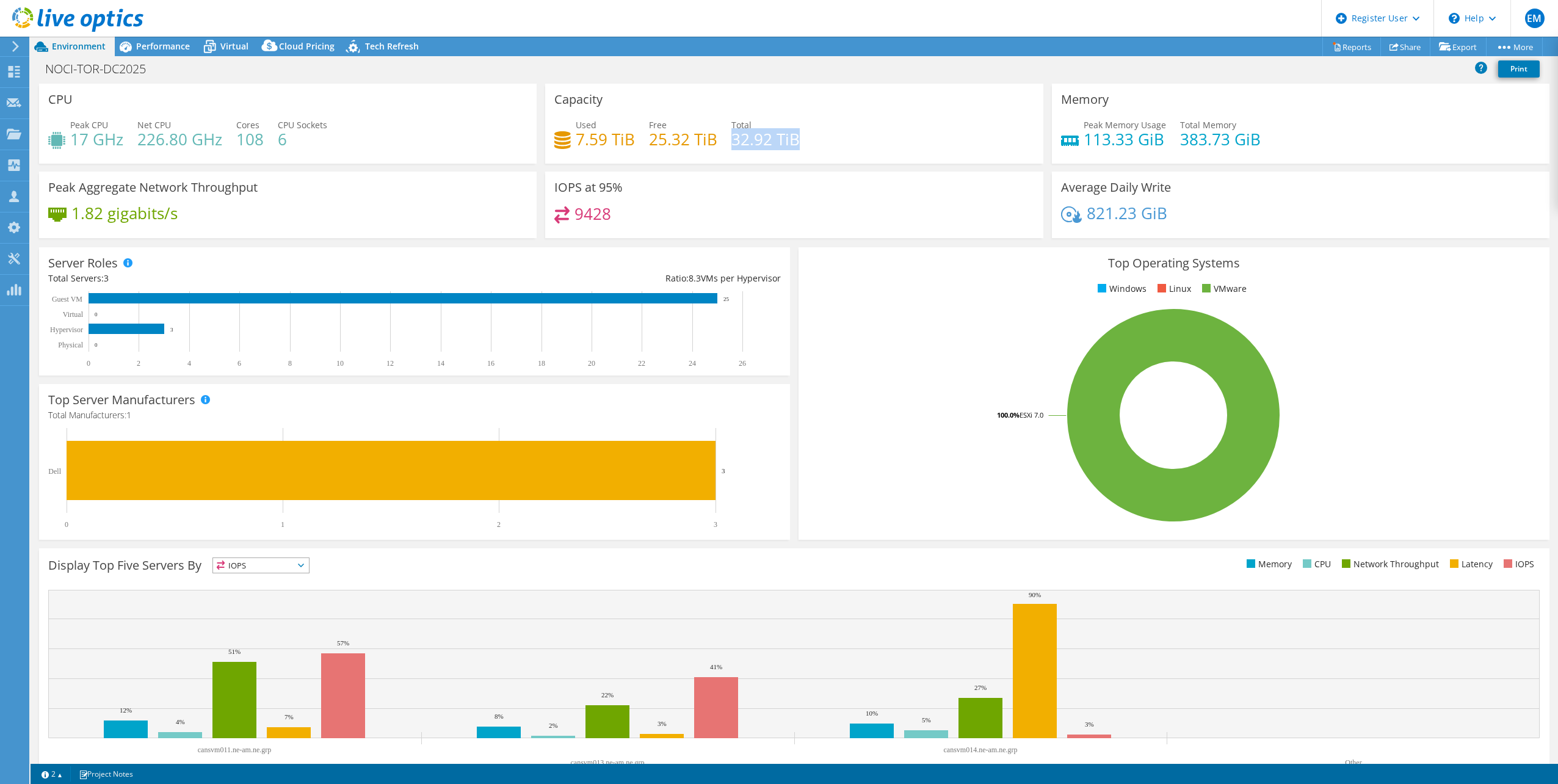
drag, startPoint x: 814, startPoint y: 141, endPoint x: 730, endPoint y: 132, distance: 84.5
click at [730, 132] on div "Used 7.59 TiB Free 25.32 TiB Total 32.92 TiB" at bounding box center [794, 138] width 479 height 39
drag, startPoint x: 1262, startPoint y: 143, endPoint x: 1173, endPoint y: 140, distance: 89.1
click at [1173, 140] on div "Peak Memory Usage 113.33 GiB Total Memory 383.73 GiB" at bounding box center [1301, 138] width 479 height 39
drag, startPoint x: 815, startPoint y: 137, endPoint x: 728, endPoint y: 136, distance: 87.0
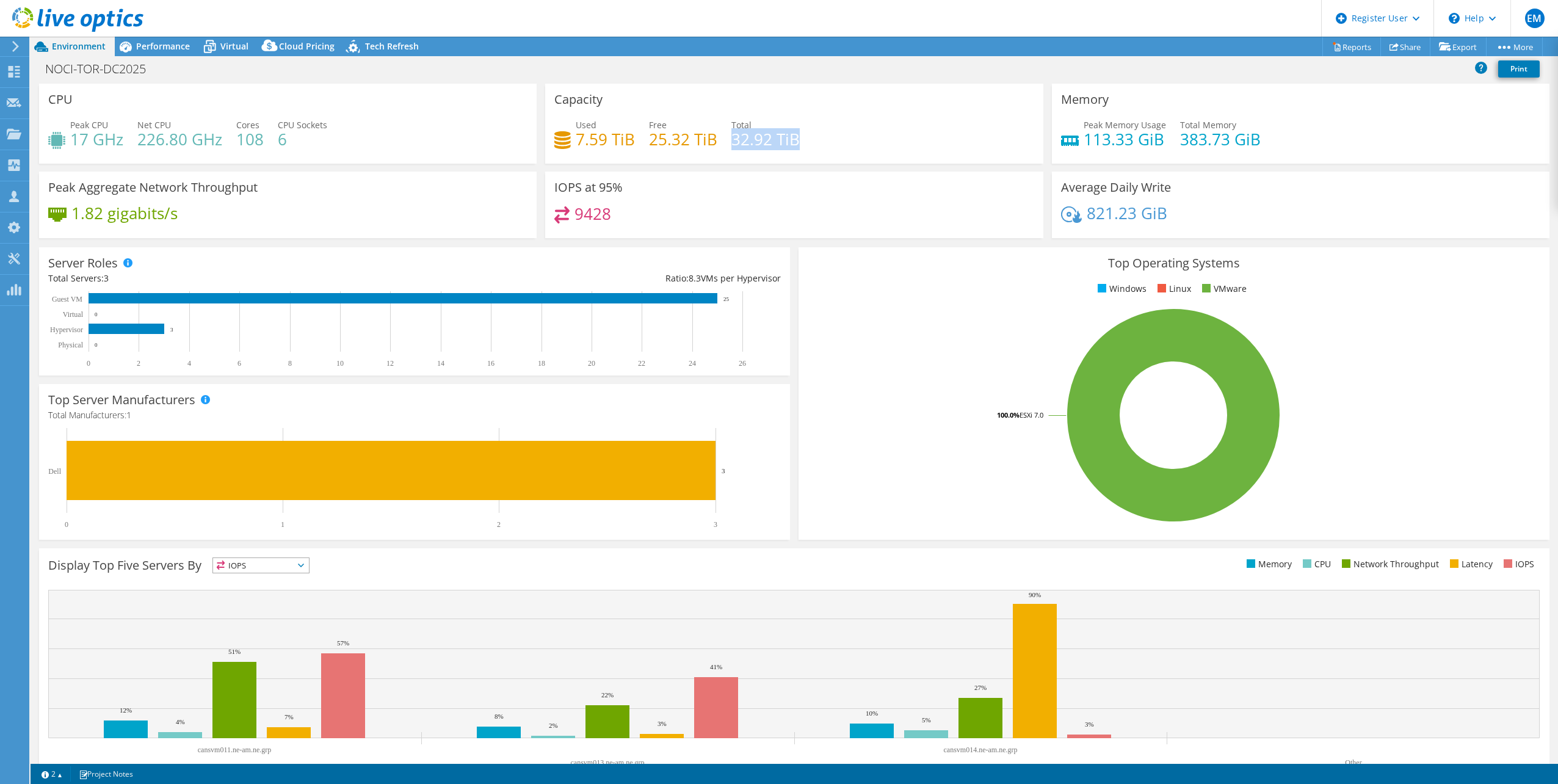
click at [728, 136] on div "Used 7.59 TiB Free 25.32 TiB Total 32.92 TiB" at bounding box center [794, 138] width 479 height 39
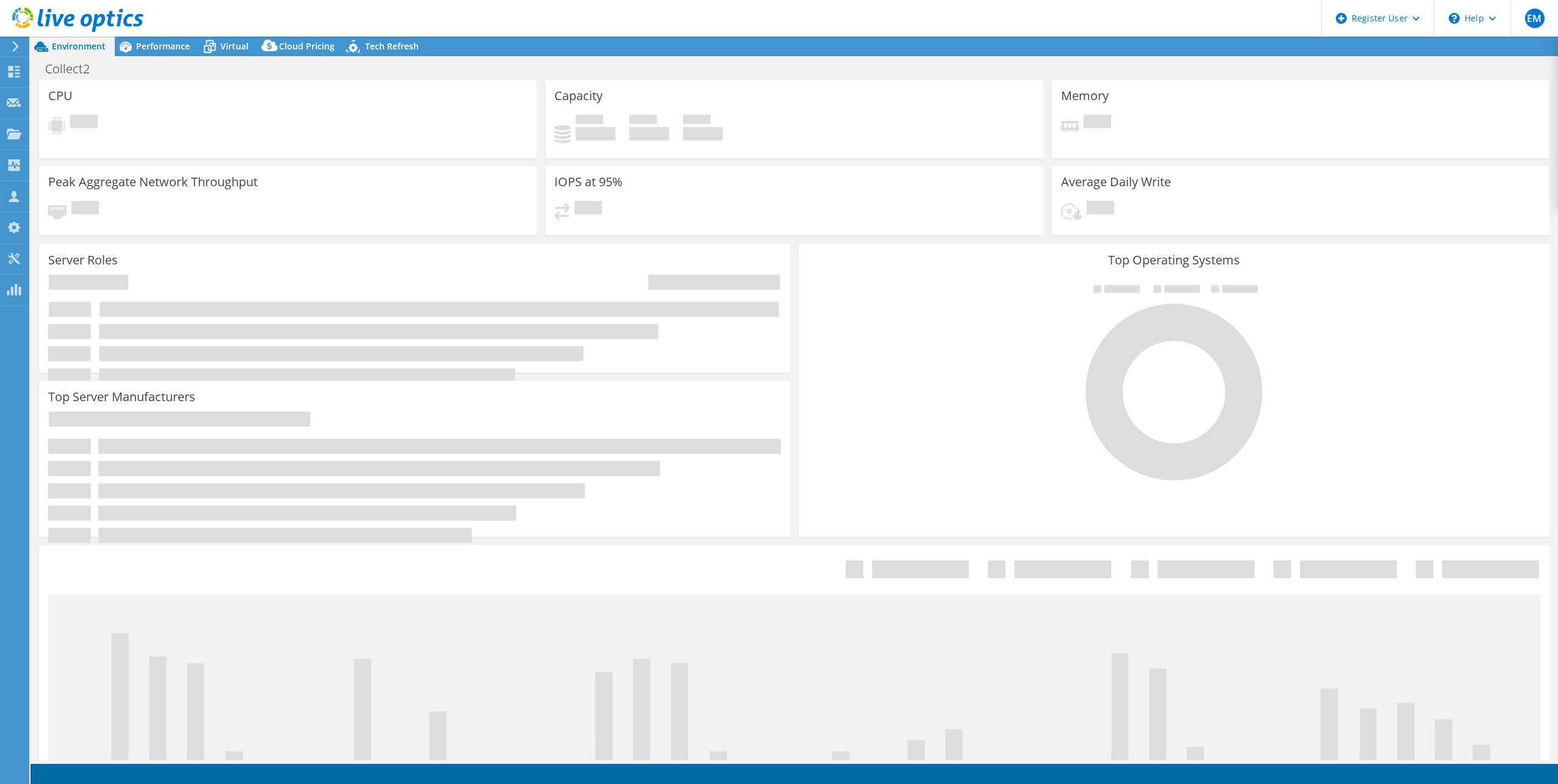
select select "USD"
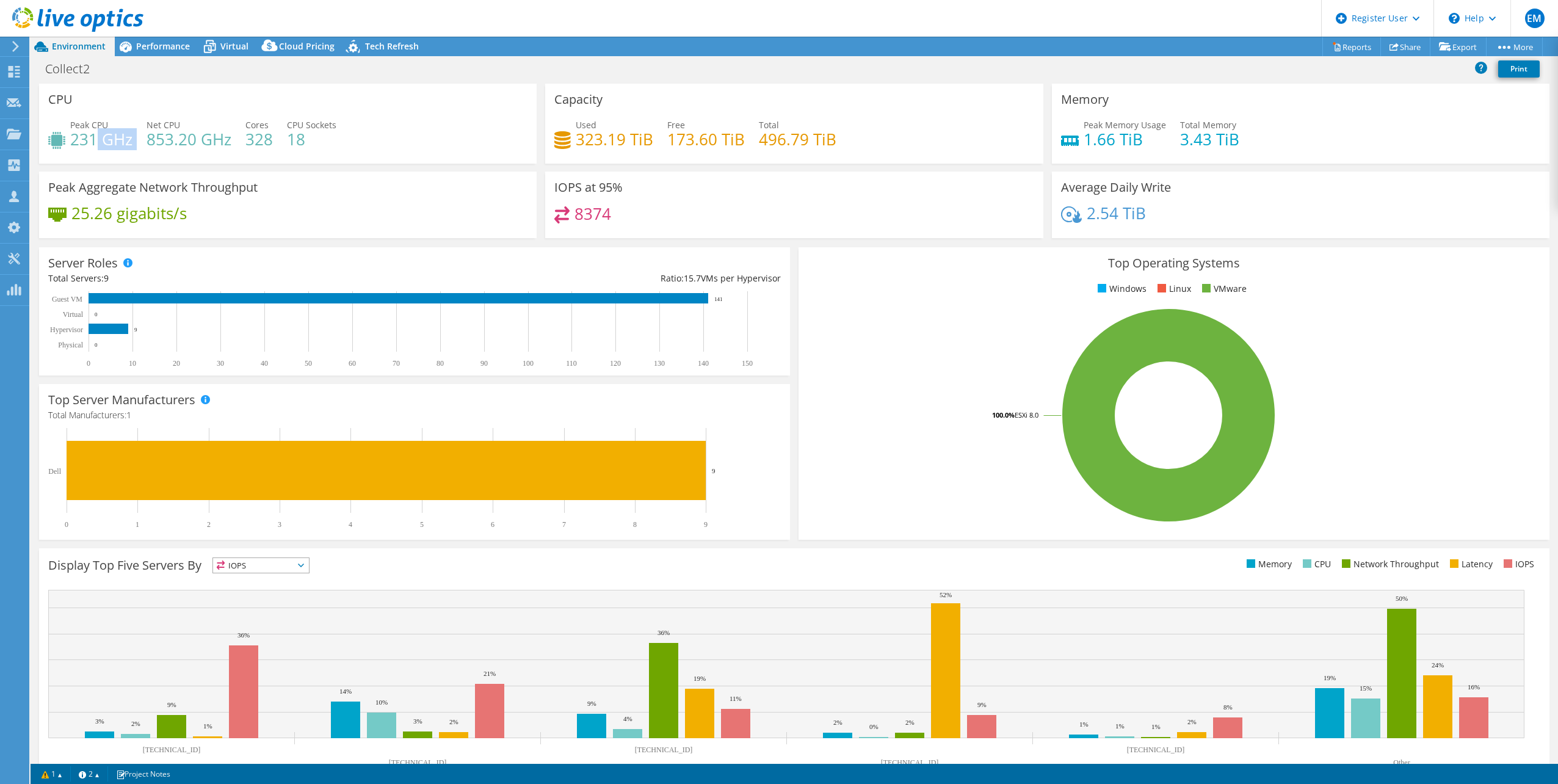
drag, startPoint x: 96, startPoint y: 143, endPoint x: 69, endPoint y: 148, distance: 27.5
click at [69, 148] on div "Peak CPU 231 GHz Net CPU 853.20 GHz Cores 328 CPU Sockets 18" at bounding box center [288, 138] width 479 height 39
drag, startPoint x: 69, startPoint y: 148, endPoint x: 84, endPoint y: 151, distance: 15.3
click at [84, 151] on div "Peak CPU 231 GHz Net CPU 853.20 GHz Cores 328 CPU Sockets 18" at bounding box center [288, 138] width 479 height 39
click at [149, 45] on span "Performance" at bounding box center [163, 45] width 54 height 12
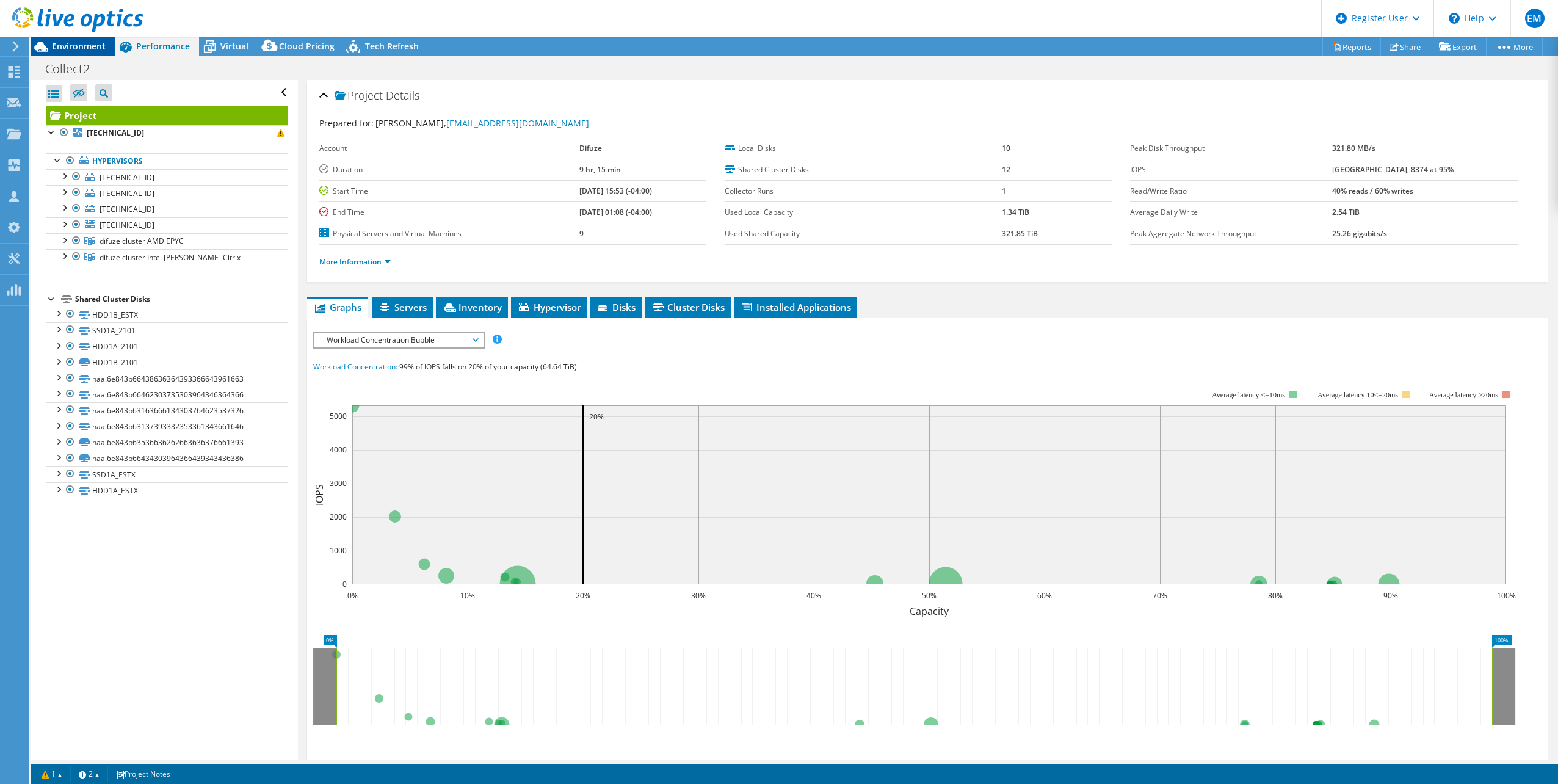
click at [86, 45] on span "Environment" at bounding box center [78, 45] width 54 height 12
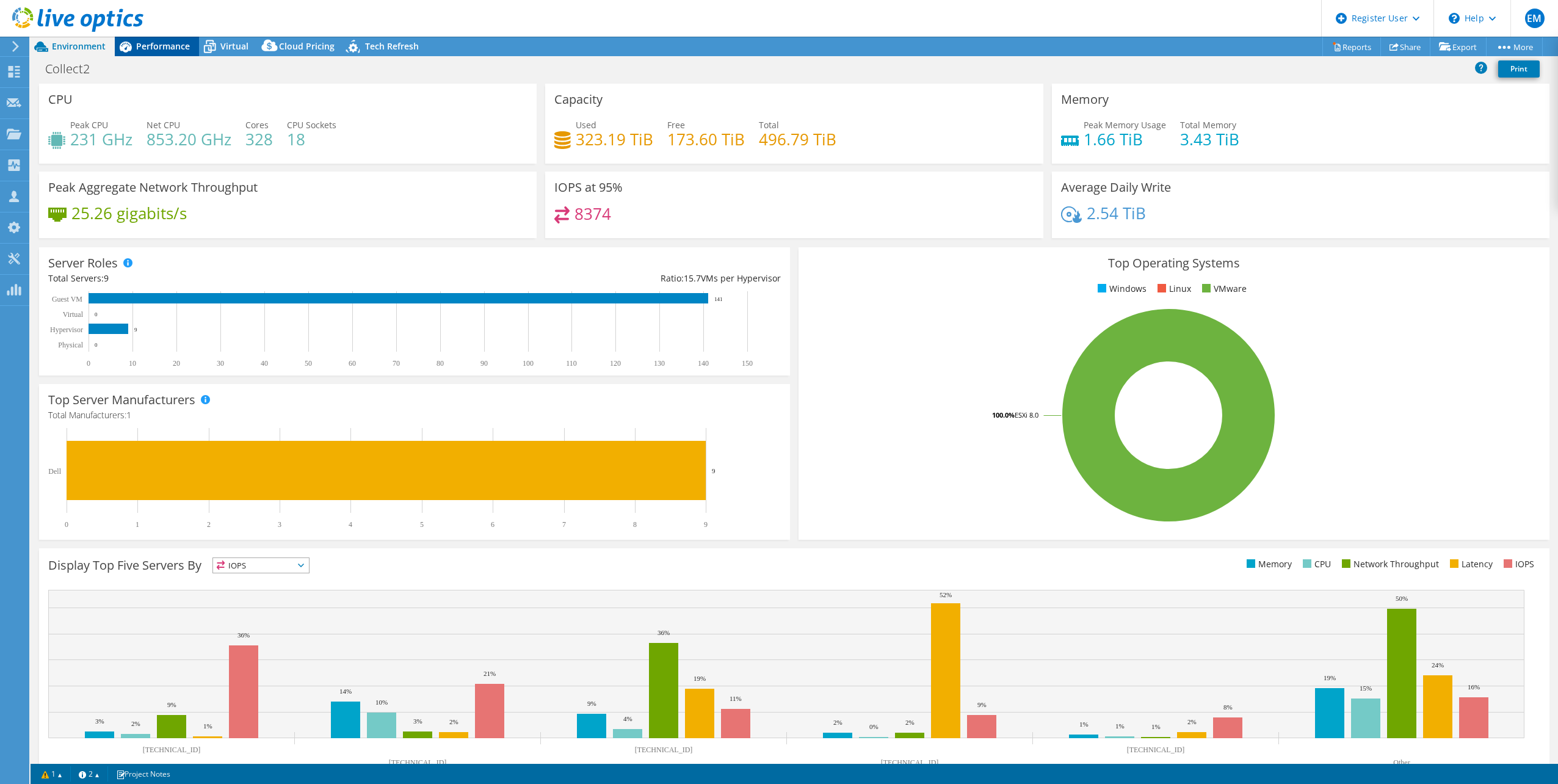
click at [161, 48] on span "Performance" at bounding box center [163, 45] width 54 height 12
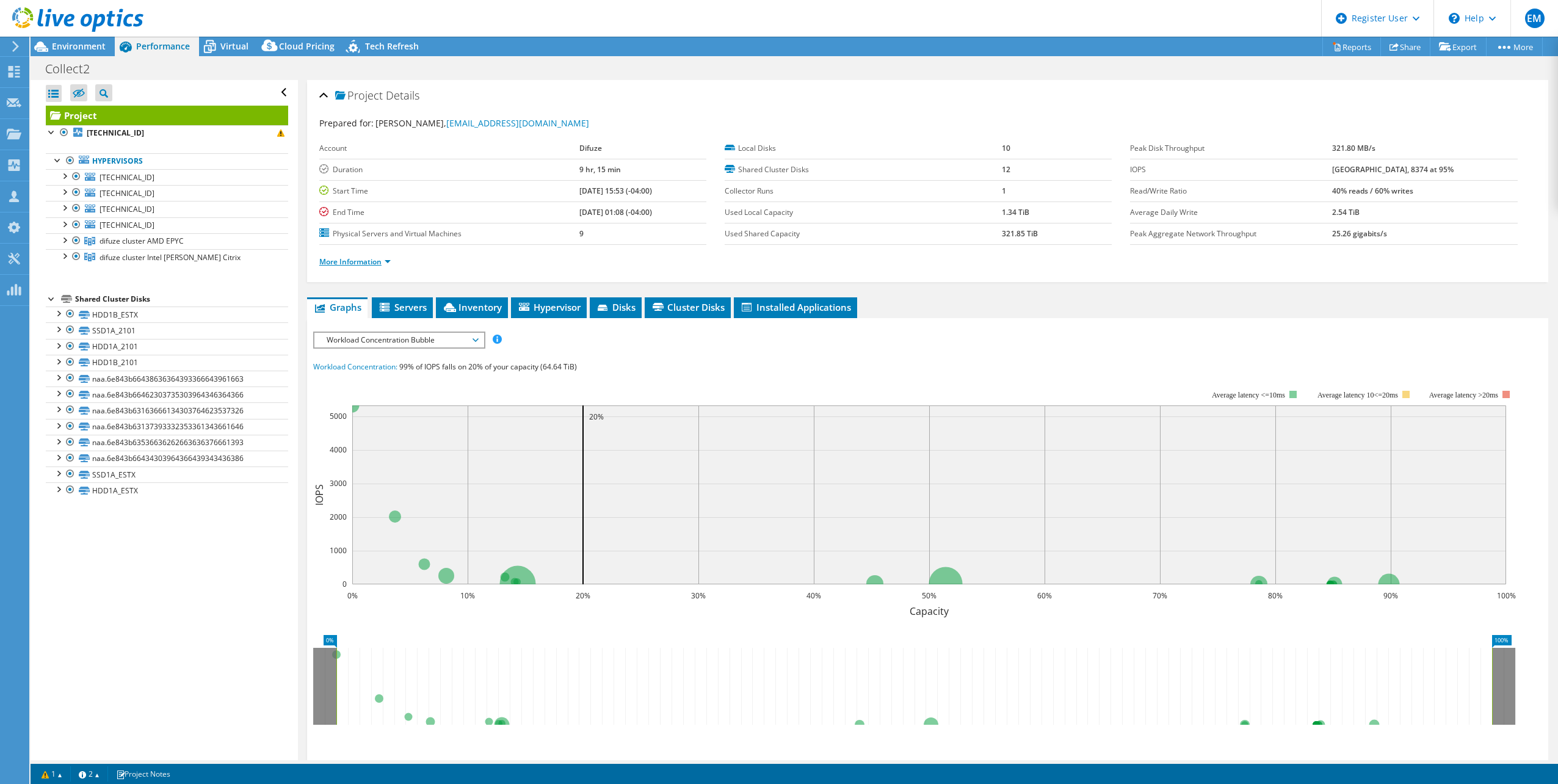
click at [385, 263] on link "More Information" at bounding box center [354, 261] width 71 height 10
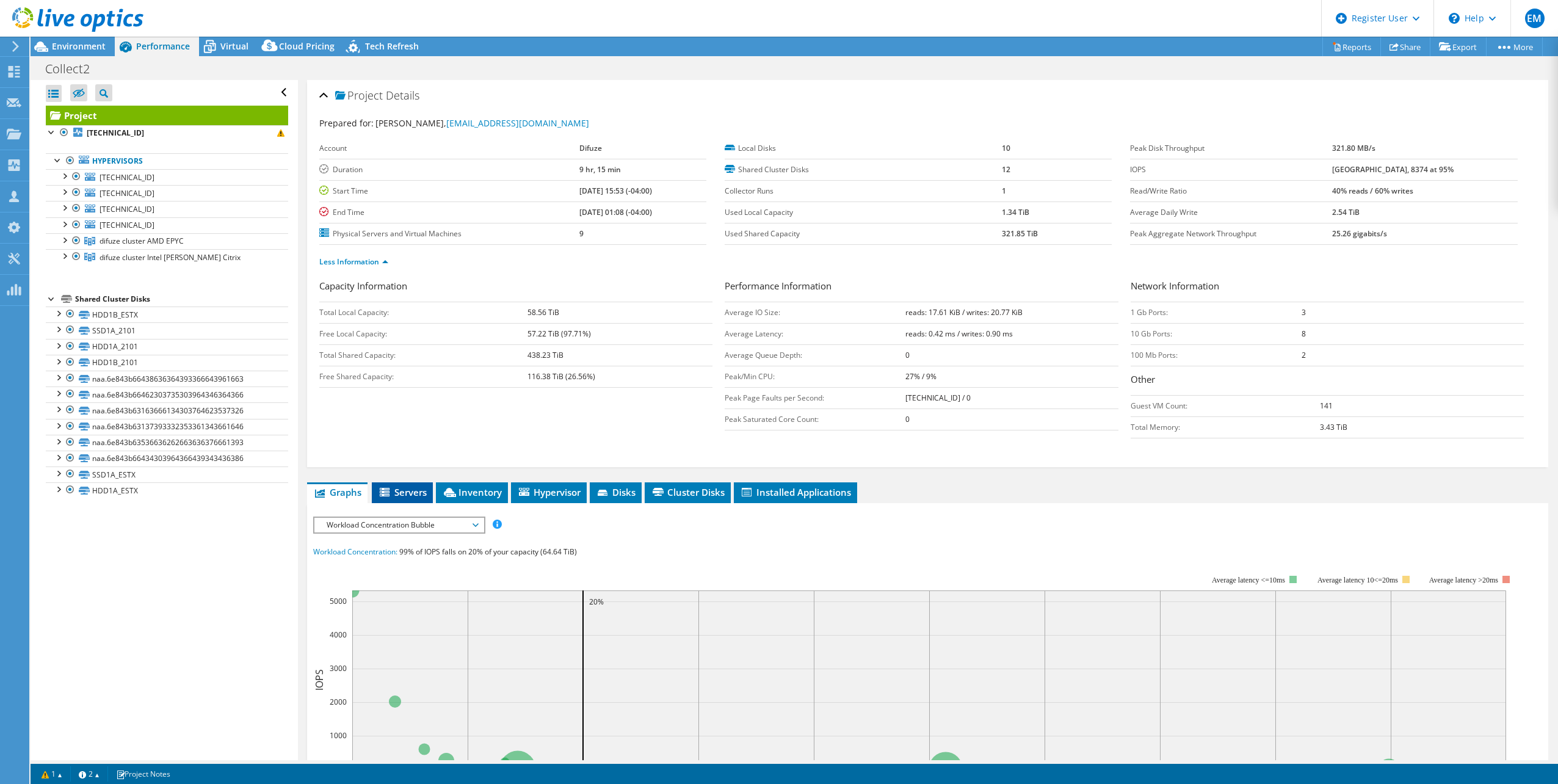
click at [422, 492] on span "Servers" at bounding box center [403, 492] width 49 height 12
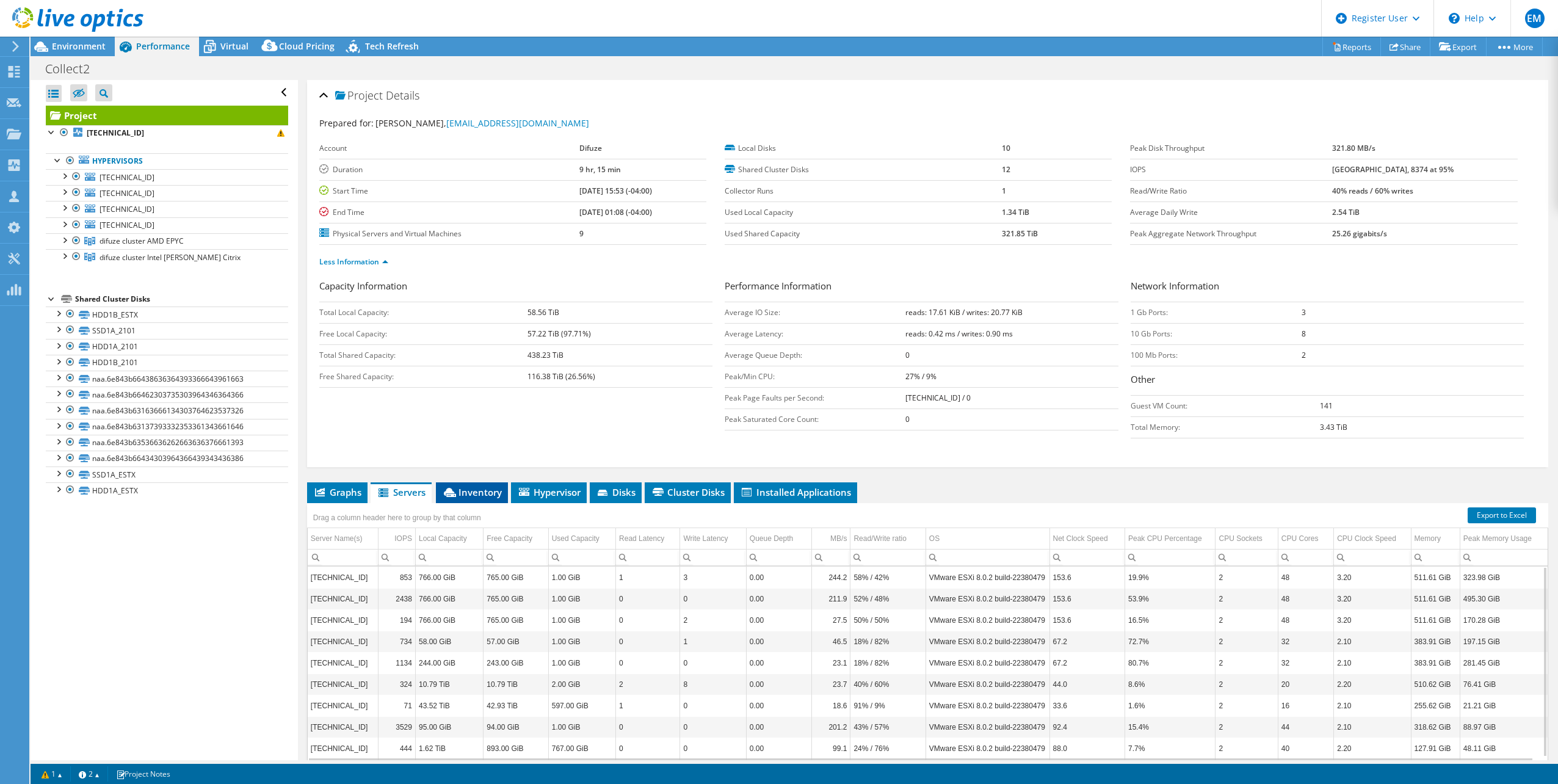
click at [478, 499] on li "Inventory" at bounding box center [472, 492] width 72 height 21
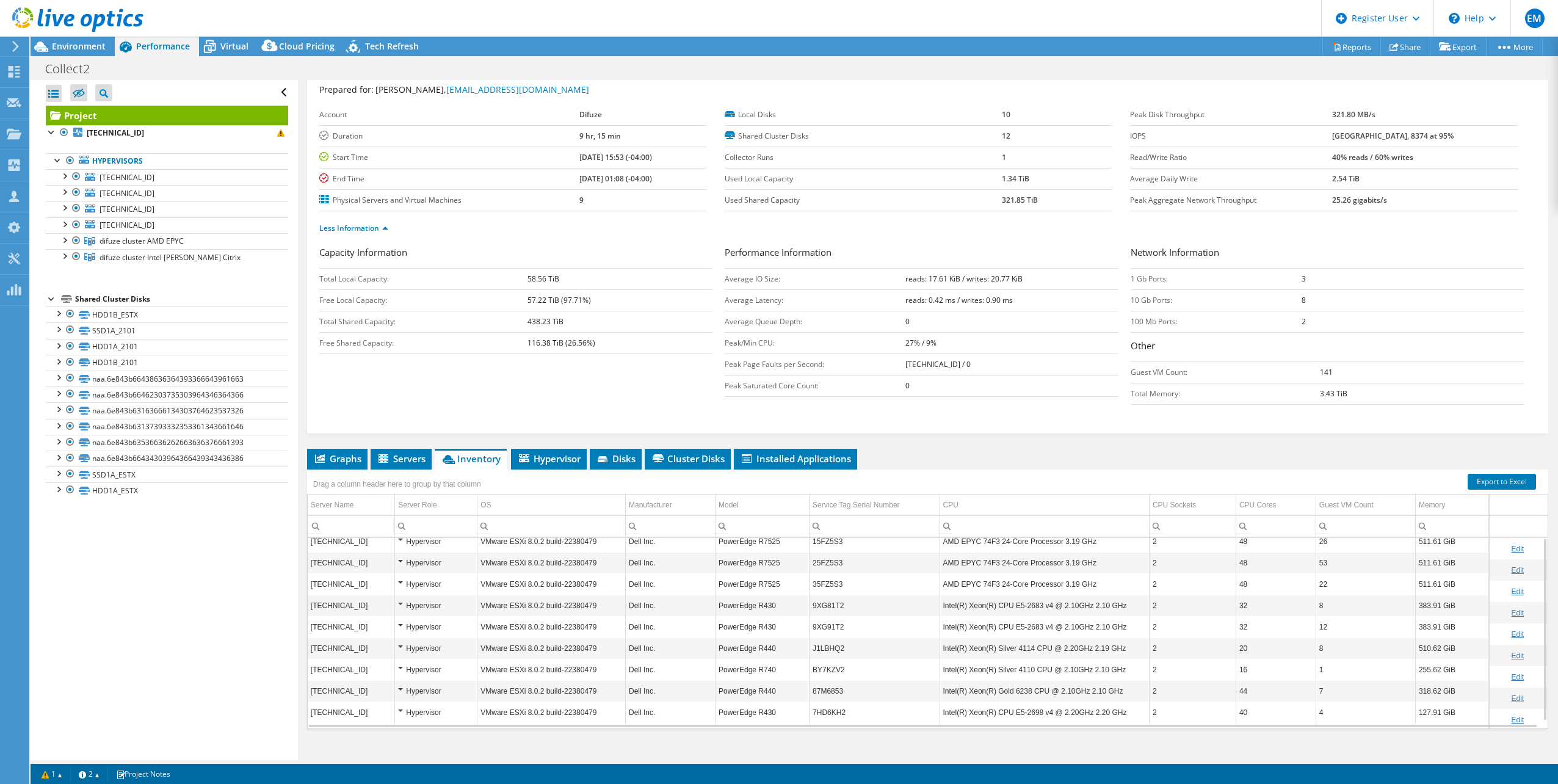
scroll to position [49, 0]
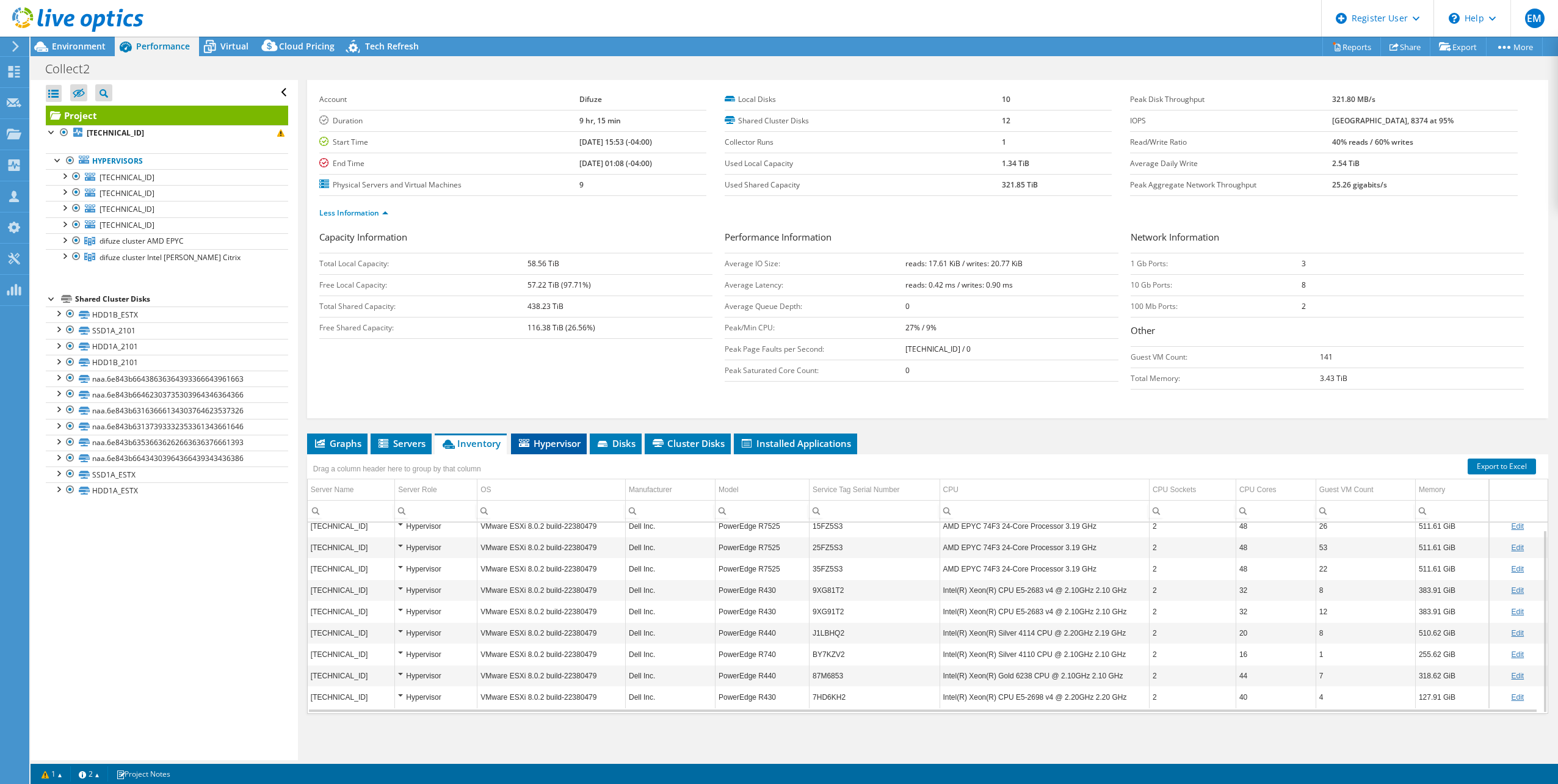
click at [559, 445] on span "Hypervisor" at bounding box center [549, 443] width 64 height 12
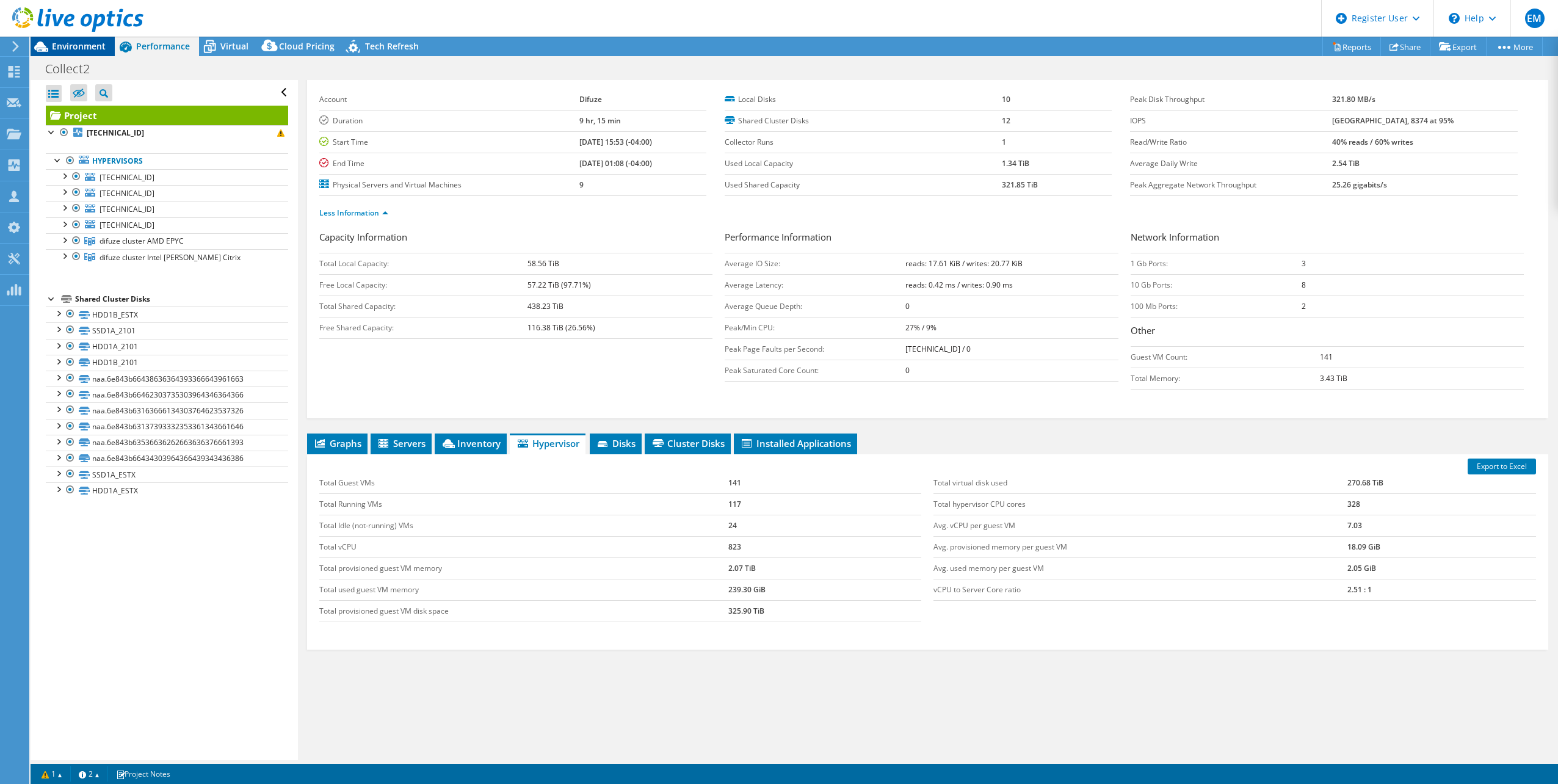
click at [73, 50] on span "Environment" at bounding box center [78, 45] width 54 height 12
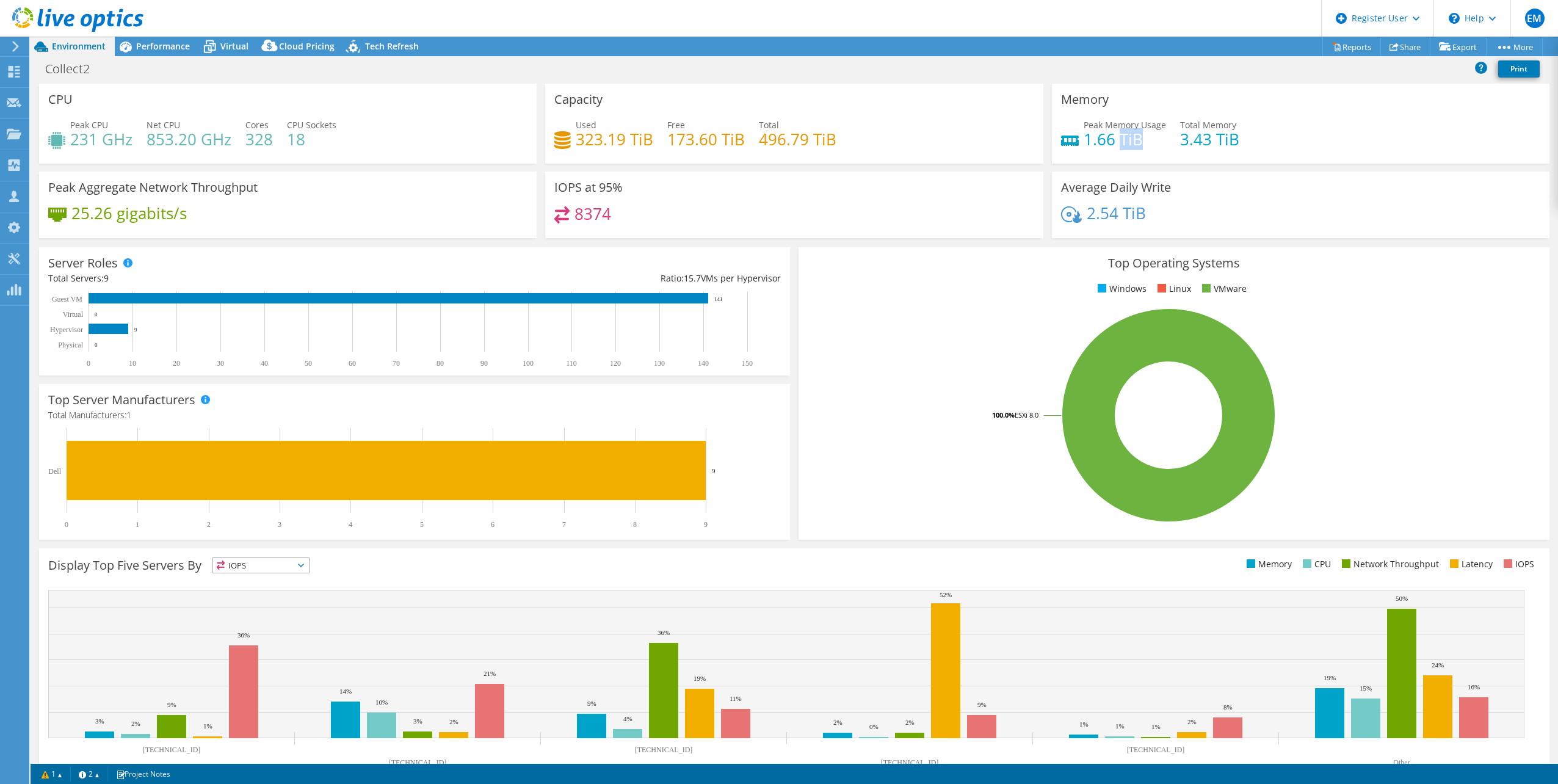
drag, startPoint x: 1111, startPoint y: 136, endPoint x: 1138, endPoint y: 136, distance: 27.0
click at [1138, 136] on h4 "1.66 TiB" at bounding box center [1124, 139] width 82 height 14
drag, startPoint x: 1139, startPoint y: 136, endPoint x: 1234, endPoint y: 141, distance: 95.1
click at [1234, 141] on div "Peak Memory Usage 1.66 TiB Total Memory 3.43 TiB" at bounding box center [1301, 138] width 479 height 39
click at [160, 48] on span "Performance" at bounding box center [163, 45] width 54 height 12
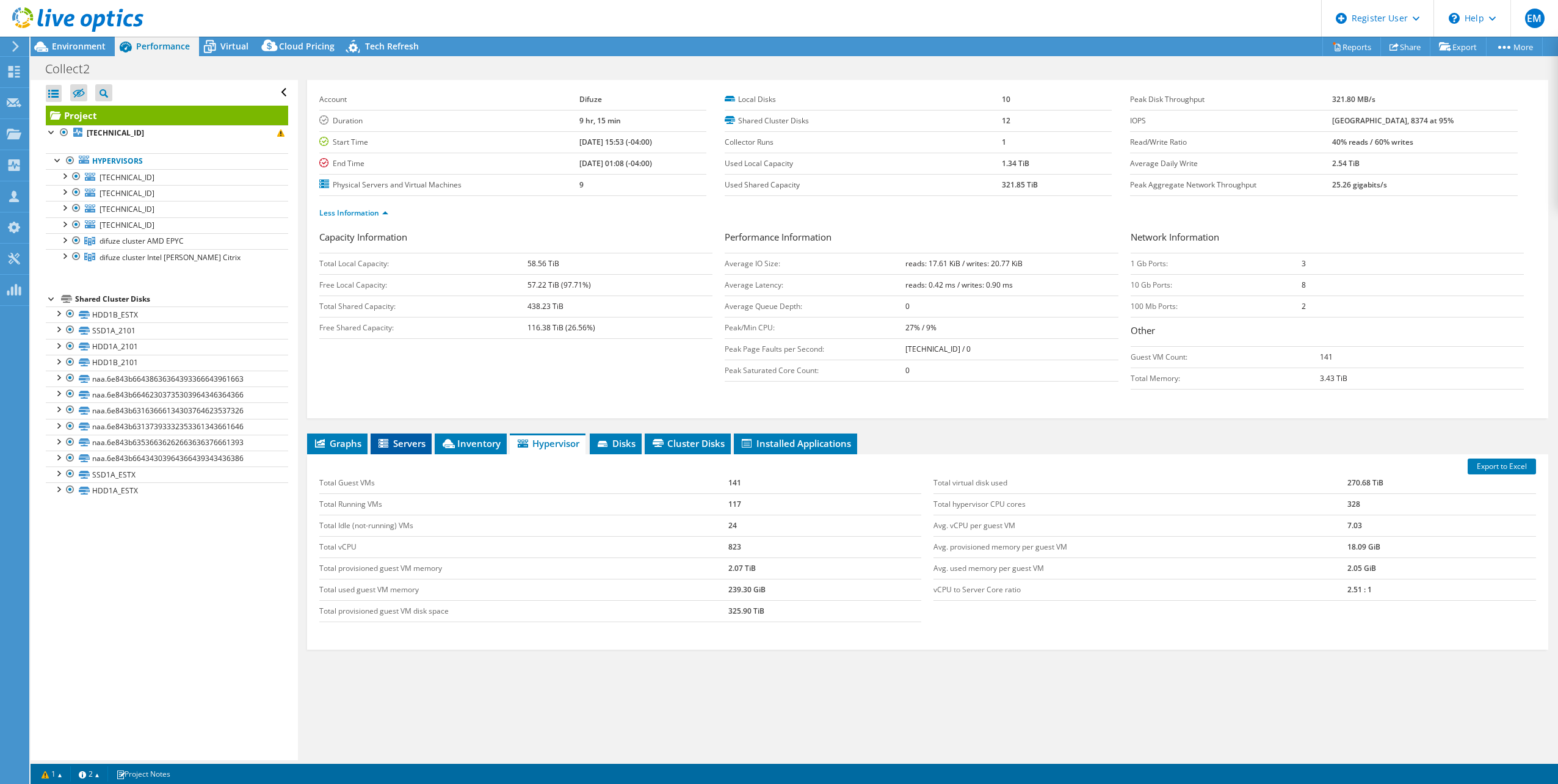
click at [396, 441] on span "Servers" at bounding box center [401, 443] width 49 height 12
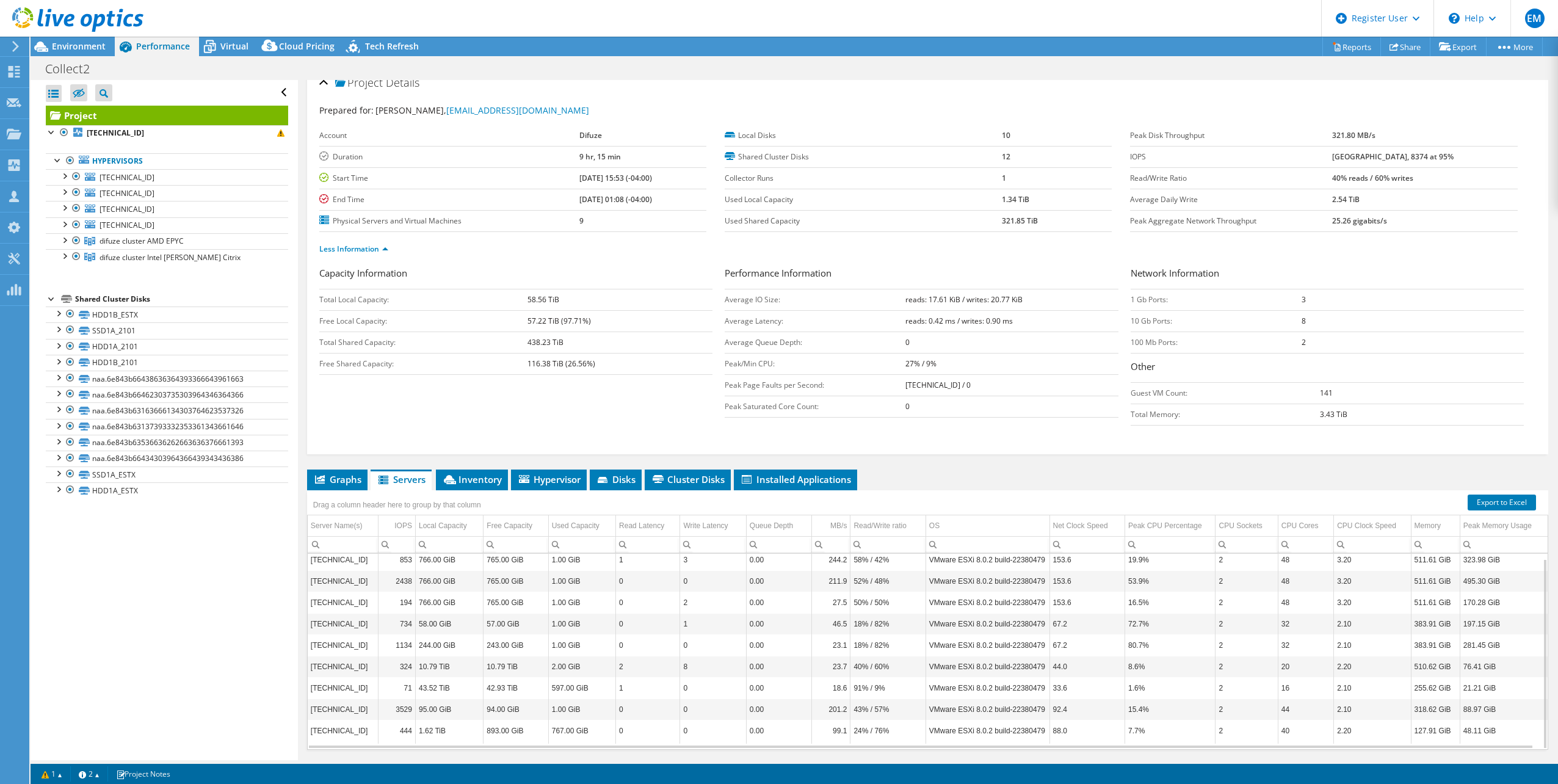
scroll to position [0, 0]
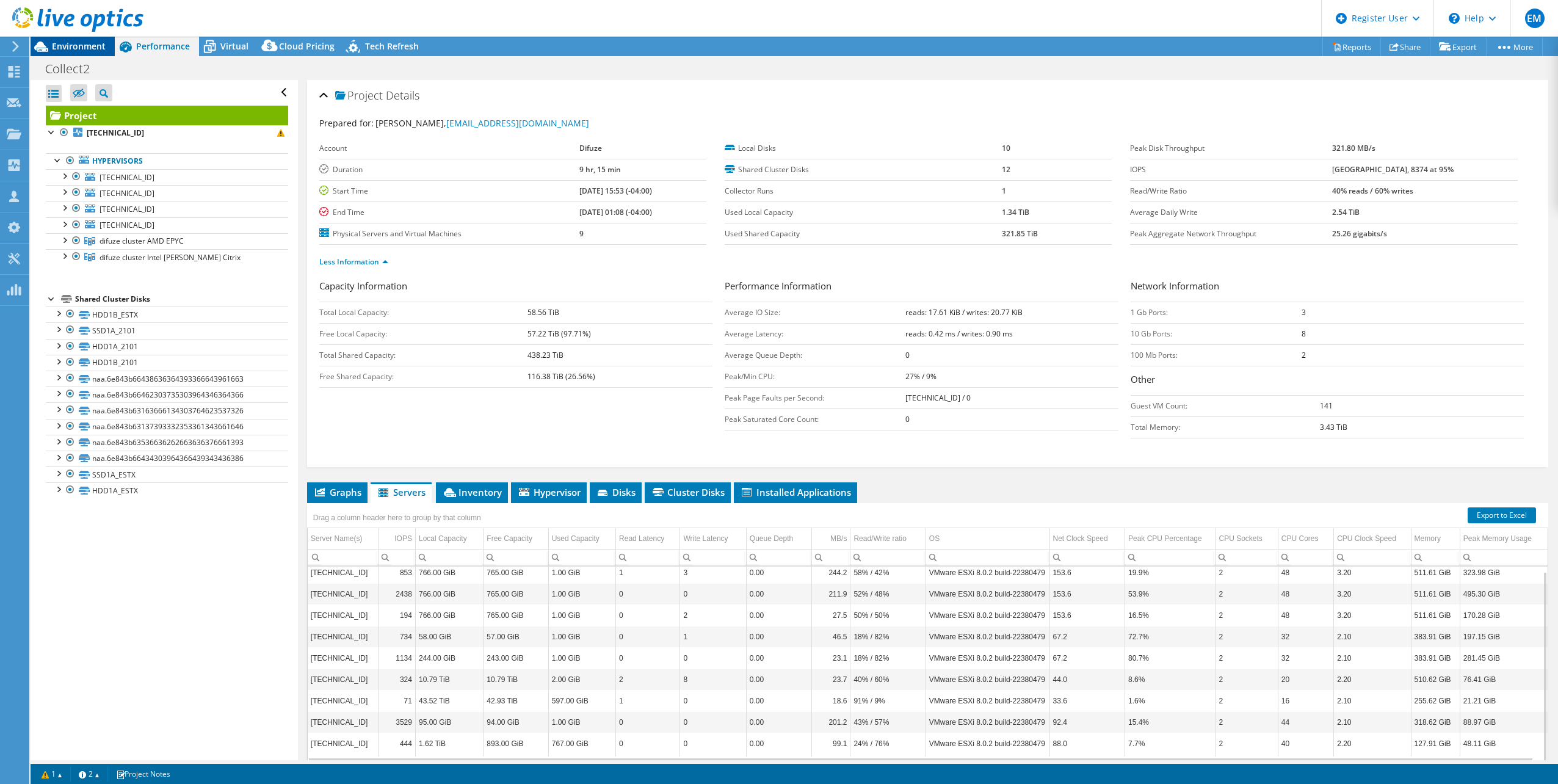
click at [73, 47] on span "Environment" at bounding box center [78, 45] width 54 height 12
